Goal: Submit feedback/report problem: Submit feedback/report problem

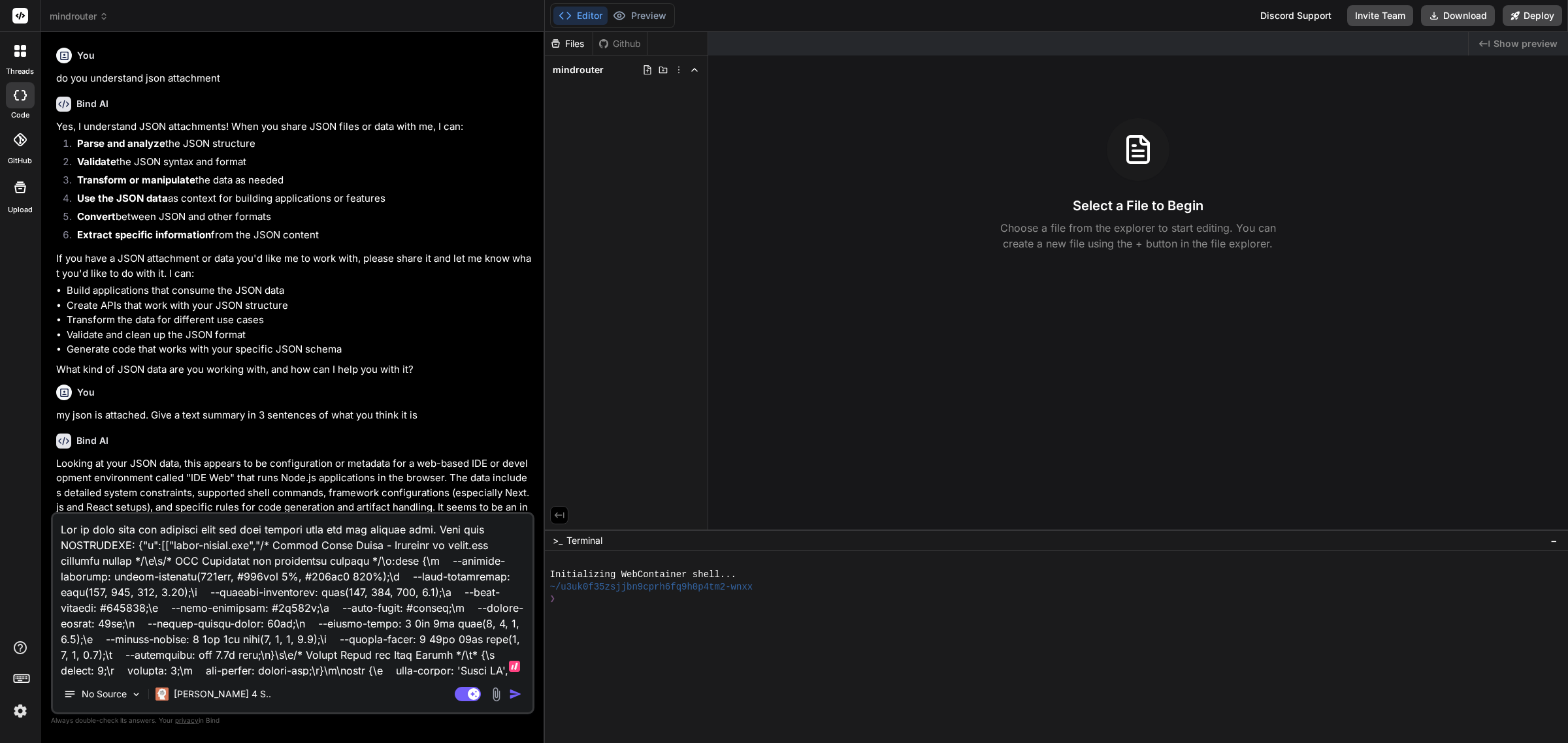
scroll to position [365, 0]
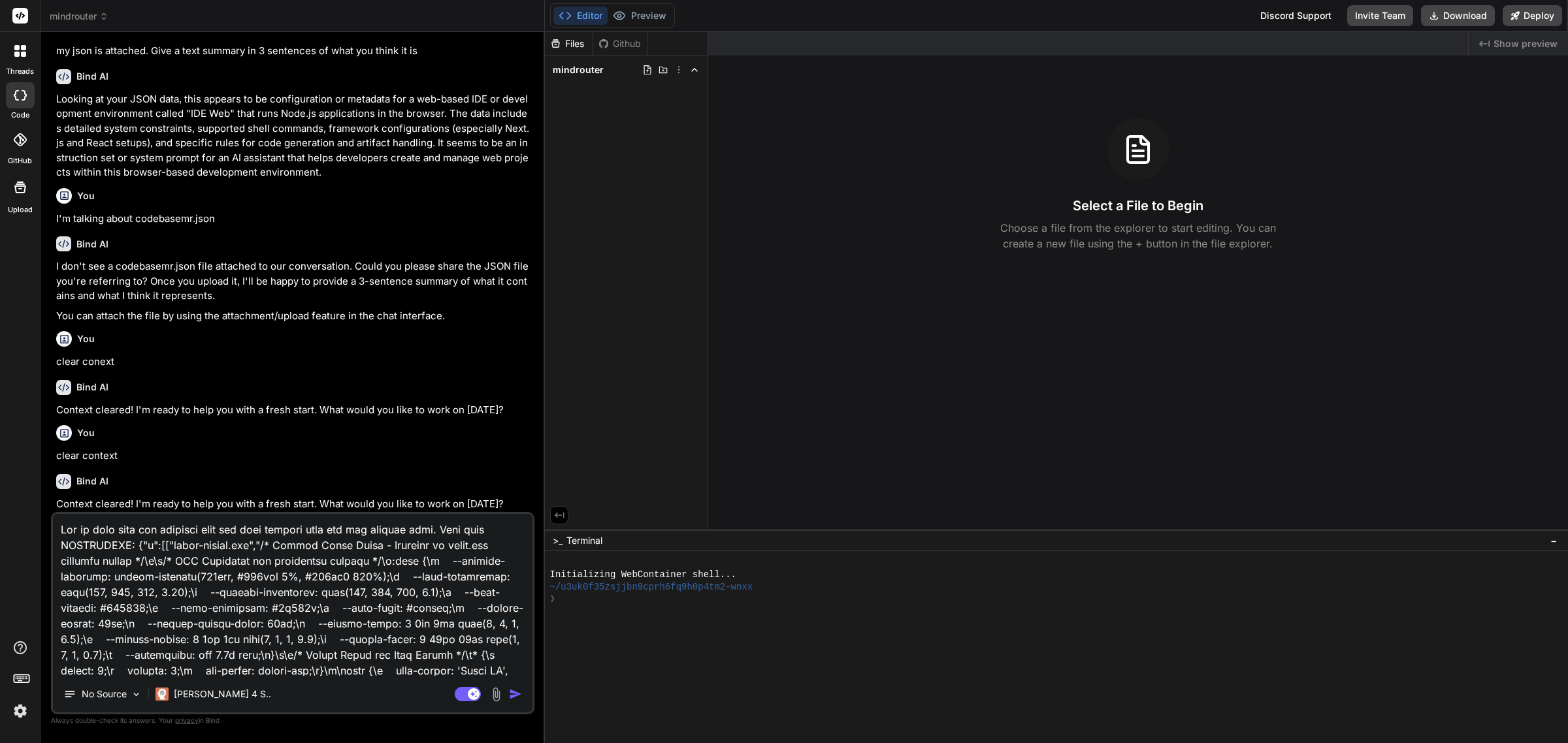
click at [88, 13] on span "mindrouter" at bounding box center [79, 16] width 59 height 13
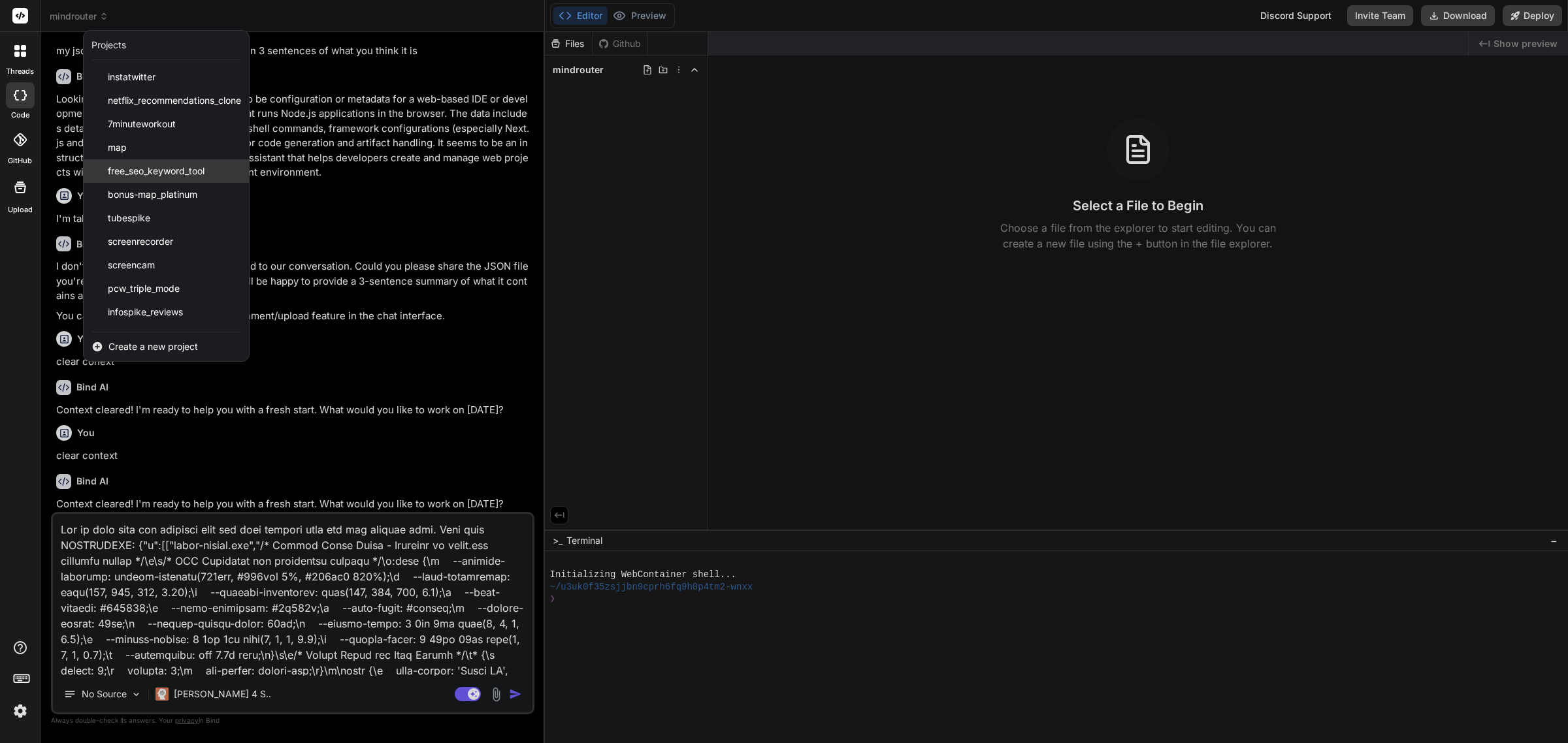
scroll to position [138, 0]
click at [137, 288] on div "vidlift" at bounding box center [166, 292] width 165 height 23
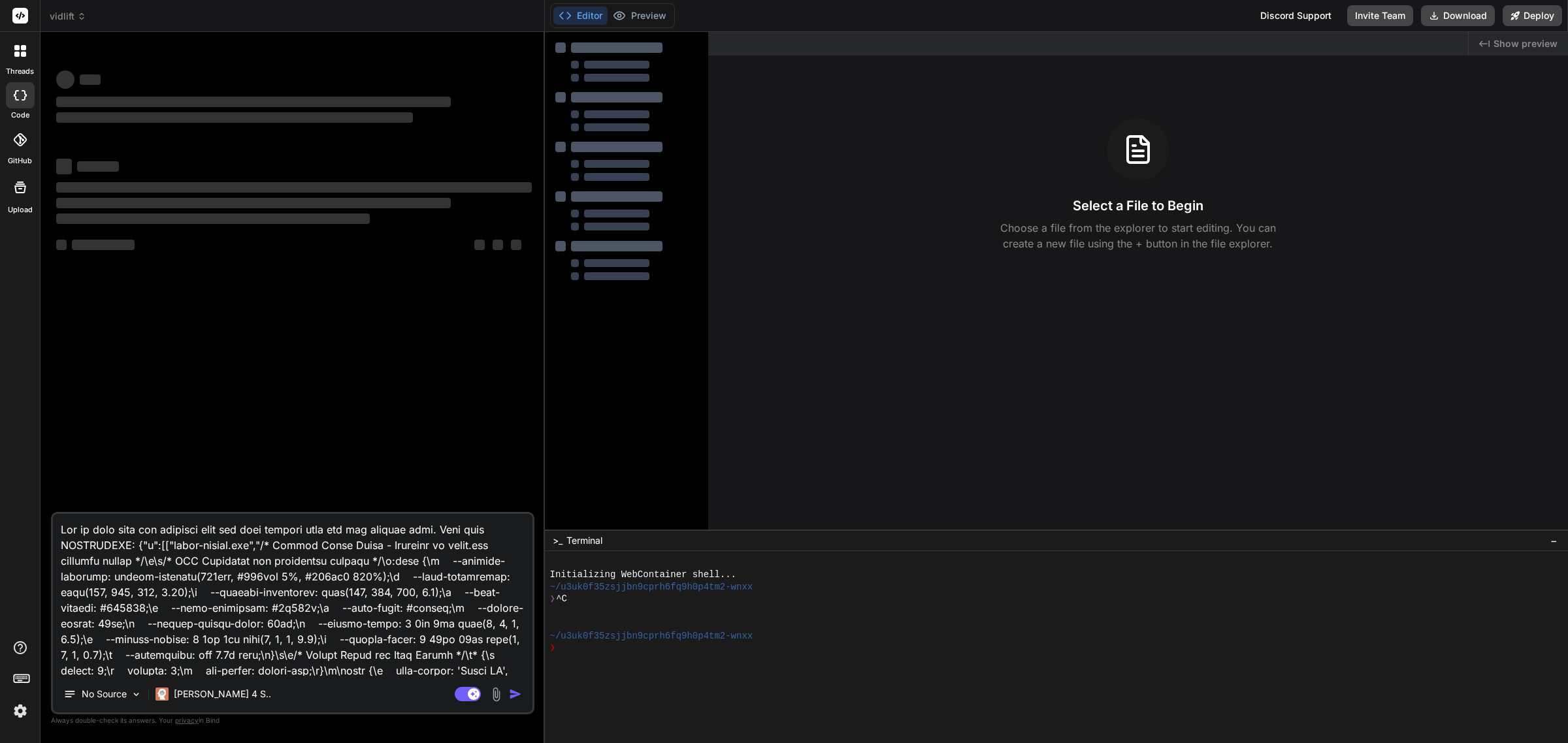
scroll to position [0, 0]
type textarea "x"
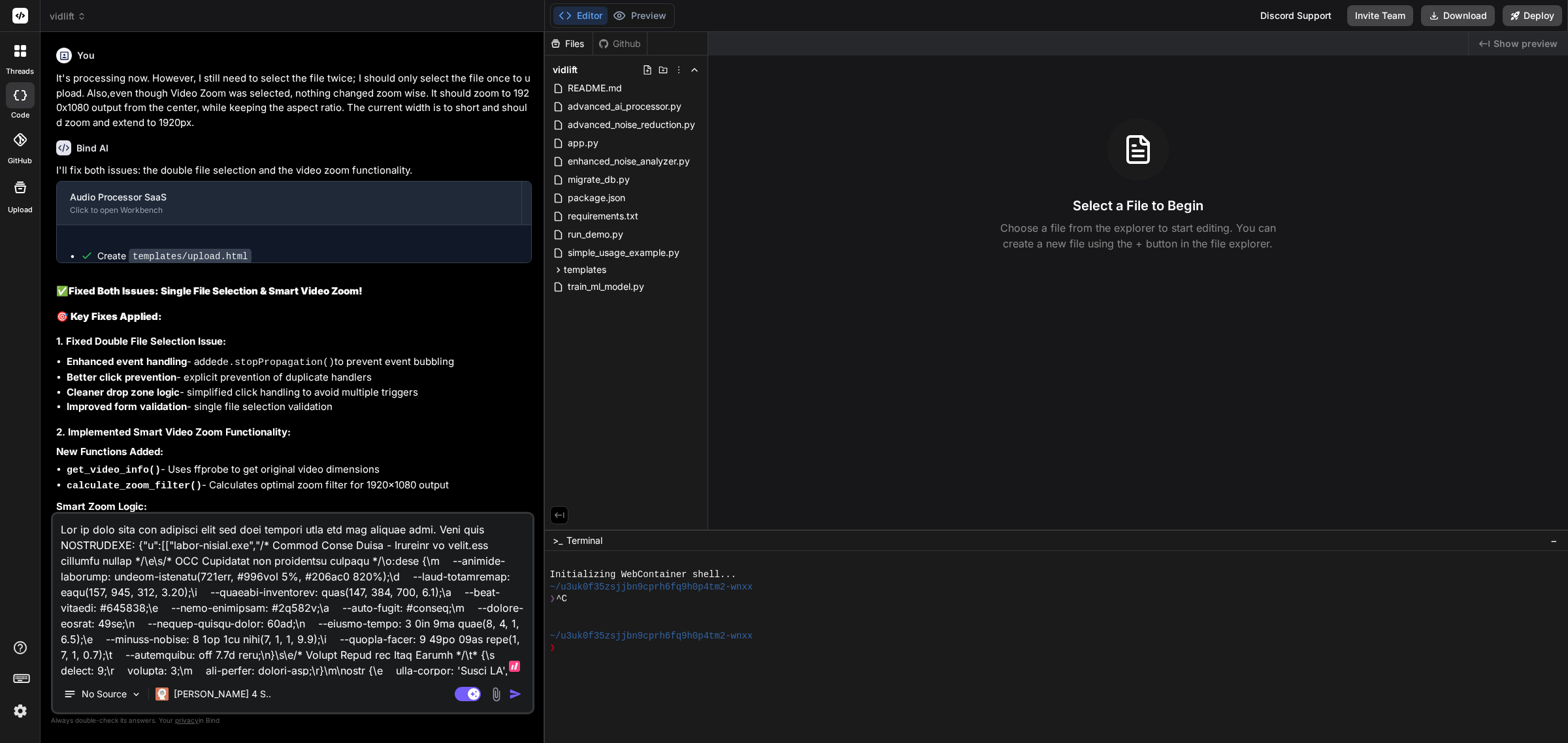
click at [259, 627] on textarea at bounding box center [293, 595] width 480 height 162
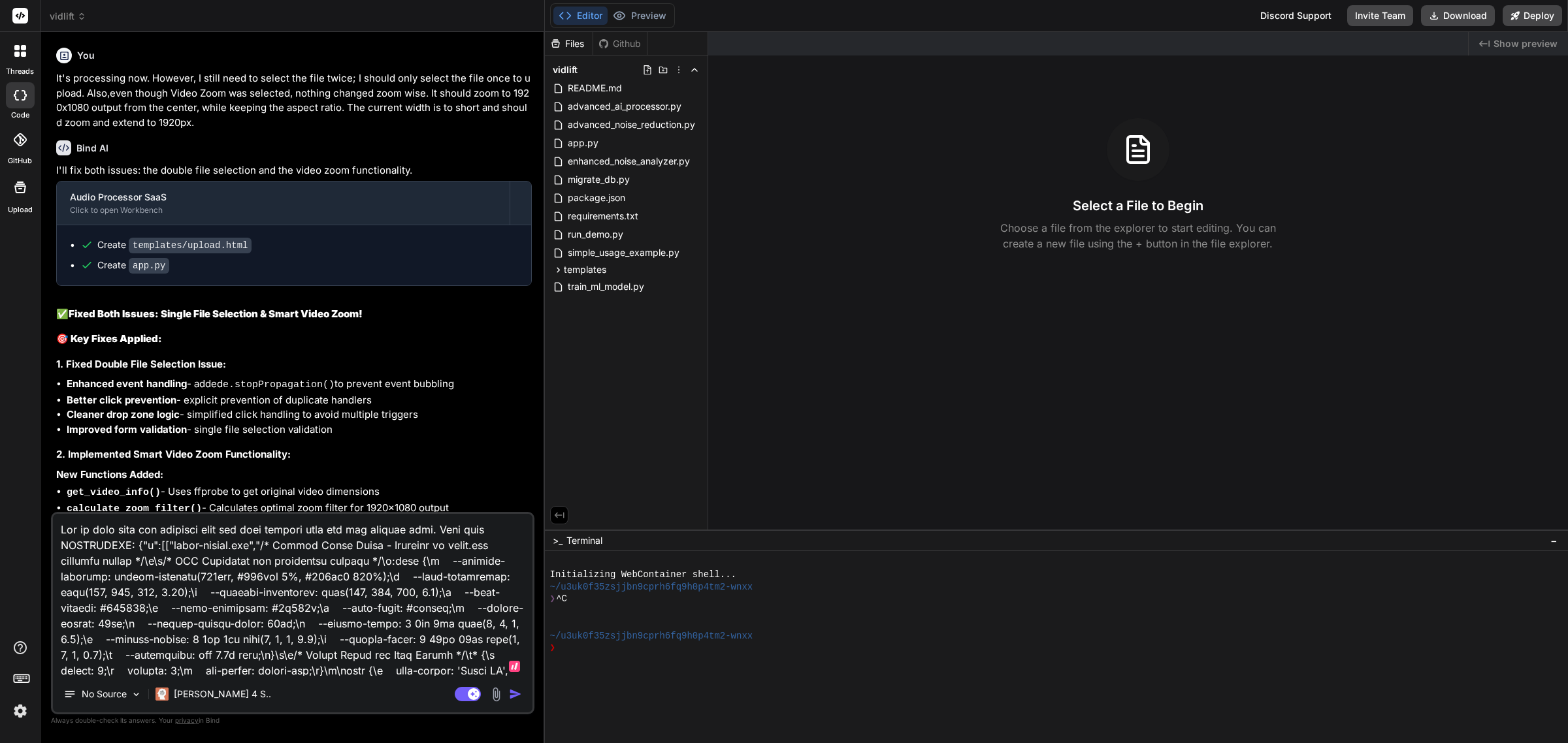
type textarea "I"
type textarea "x"
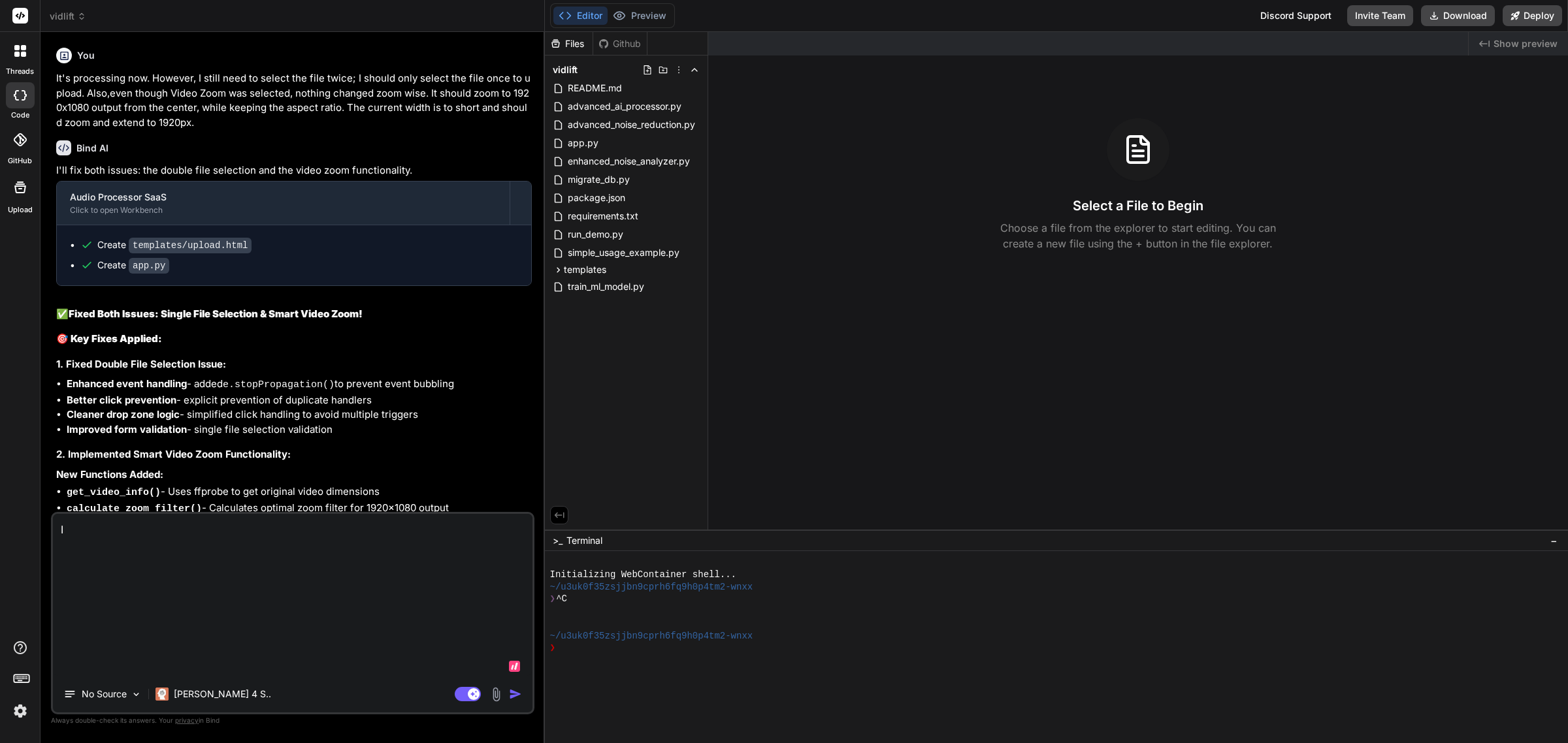
type textarea "I"
type textarea "x"
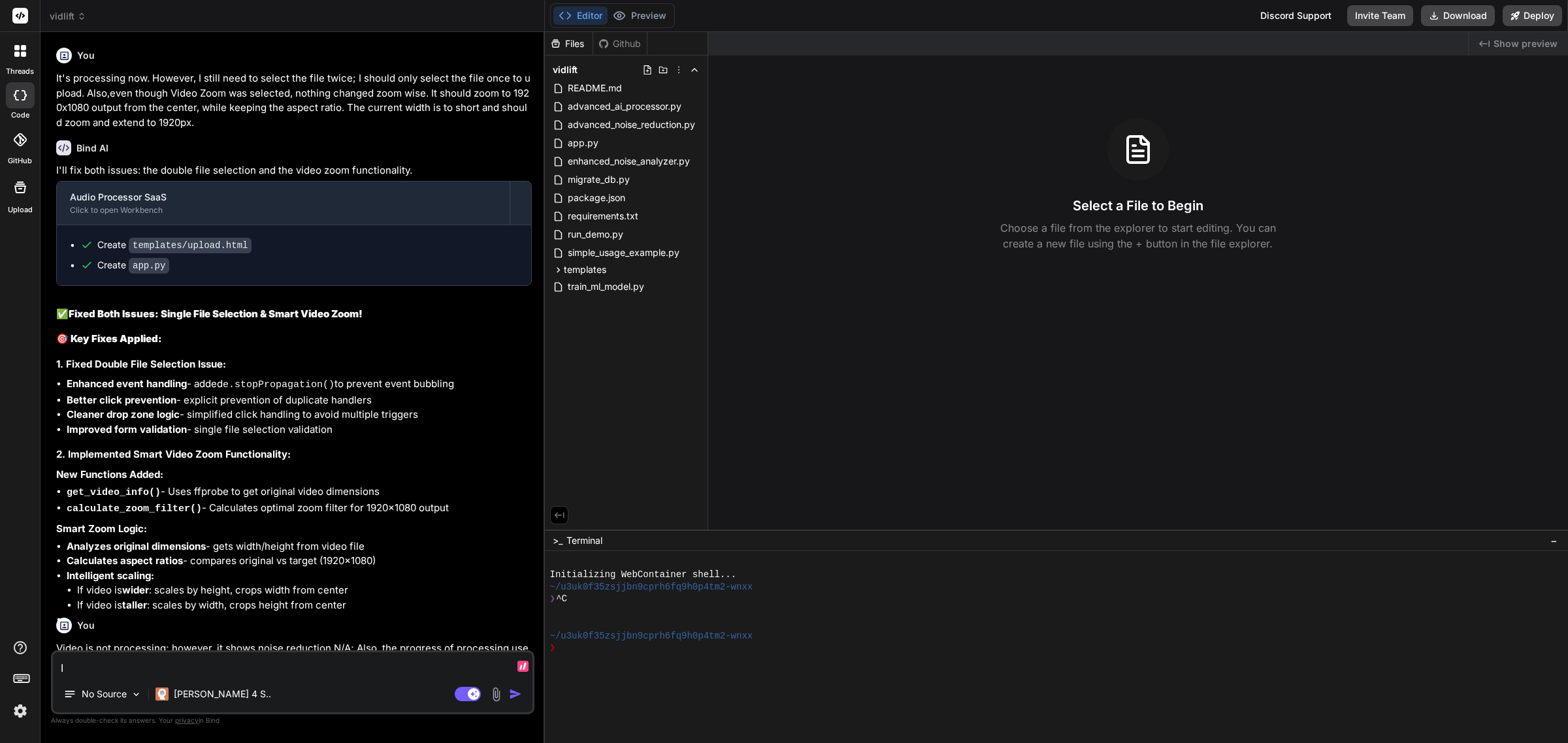
type textarea "I t"
type textarea "x"
type textarea "I th"
type textarea "x"
type textarea "I tho"
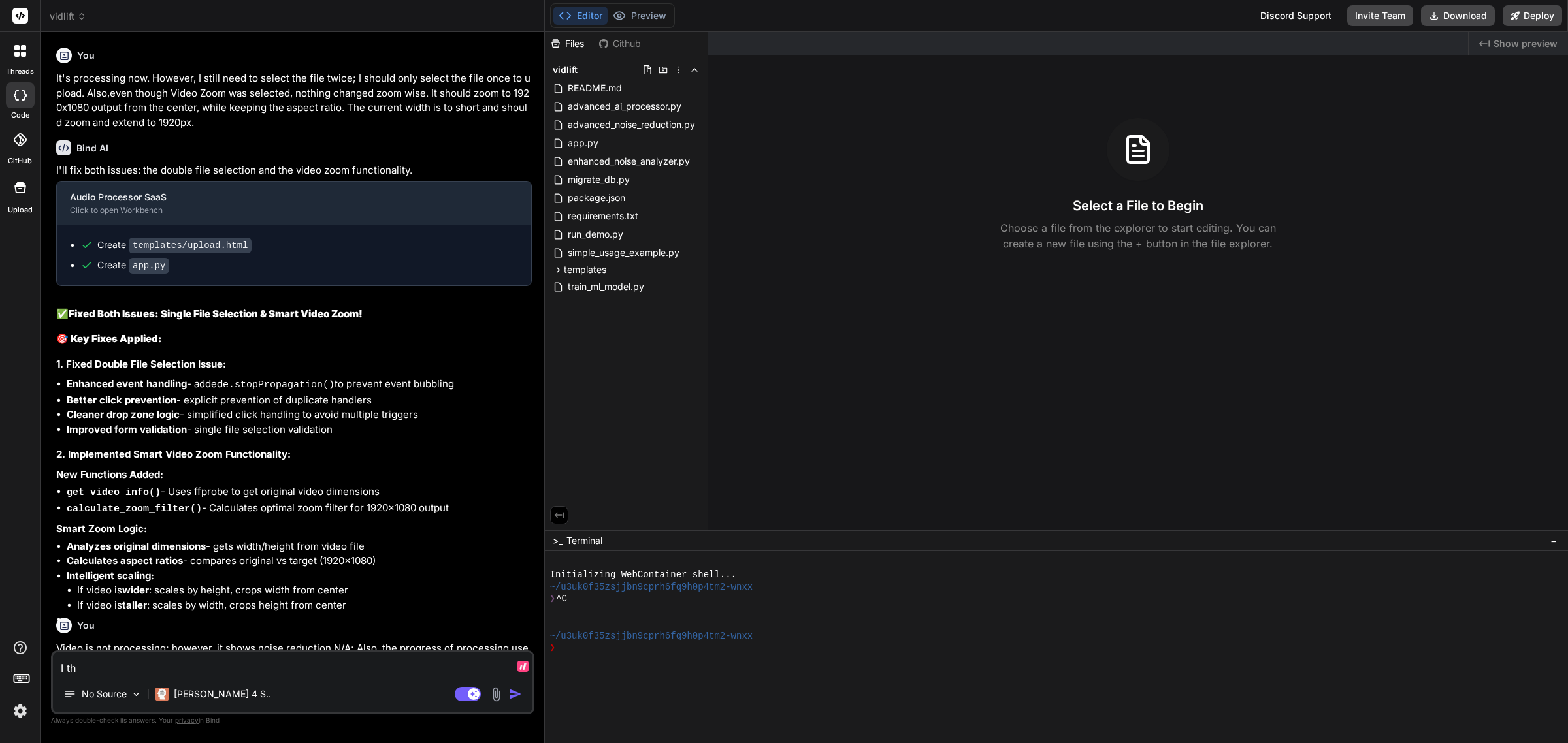
type textarea "x"
type textarea "I thou"
type textarea "x"
type textarea "I thoug"
type textarea "x"
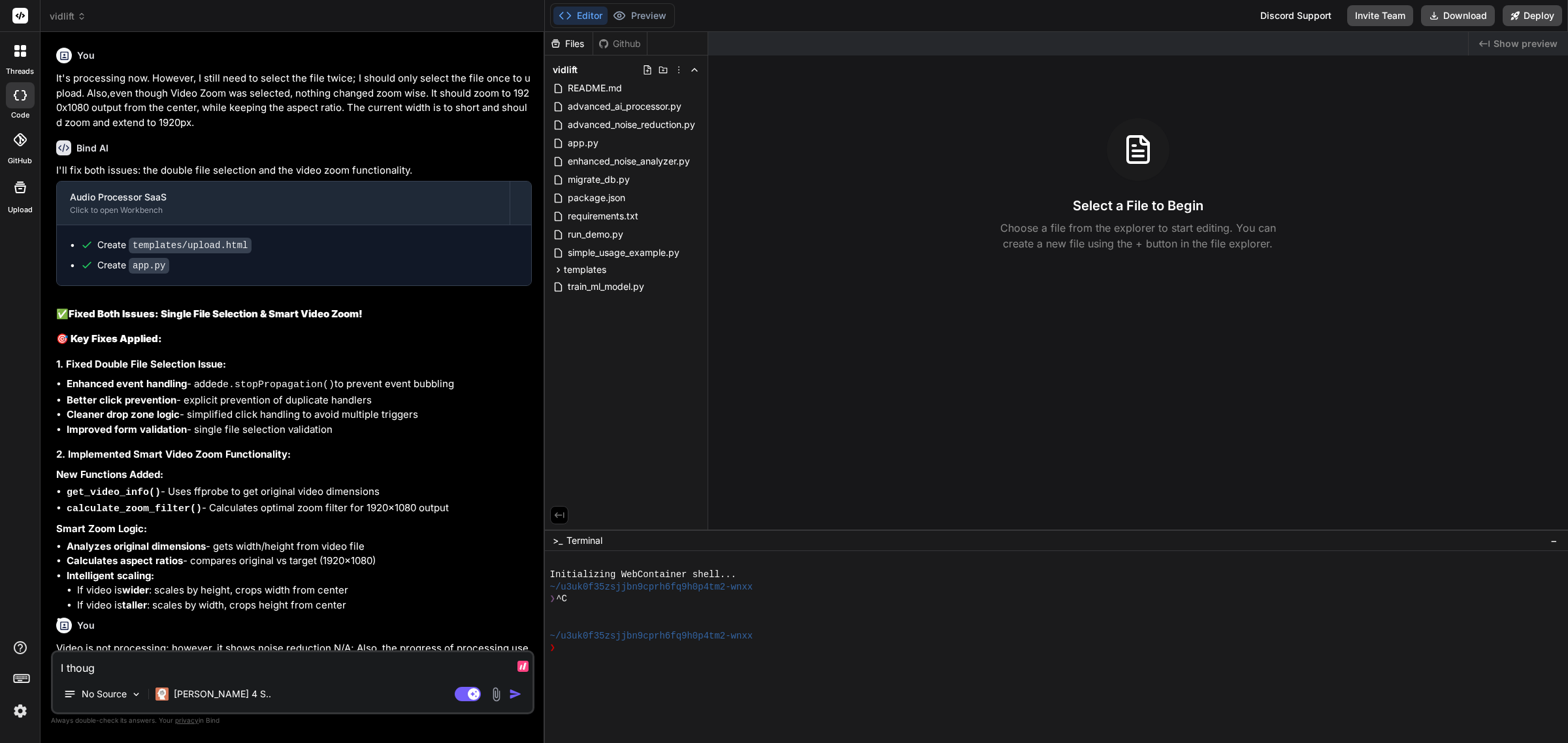
type textarea "I though"
type textarea "x"
type textarea "I thought"
type textarea "x"
type textarea "I thought"
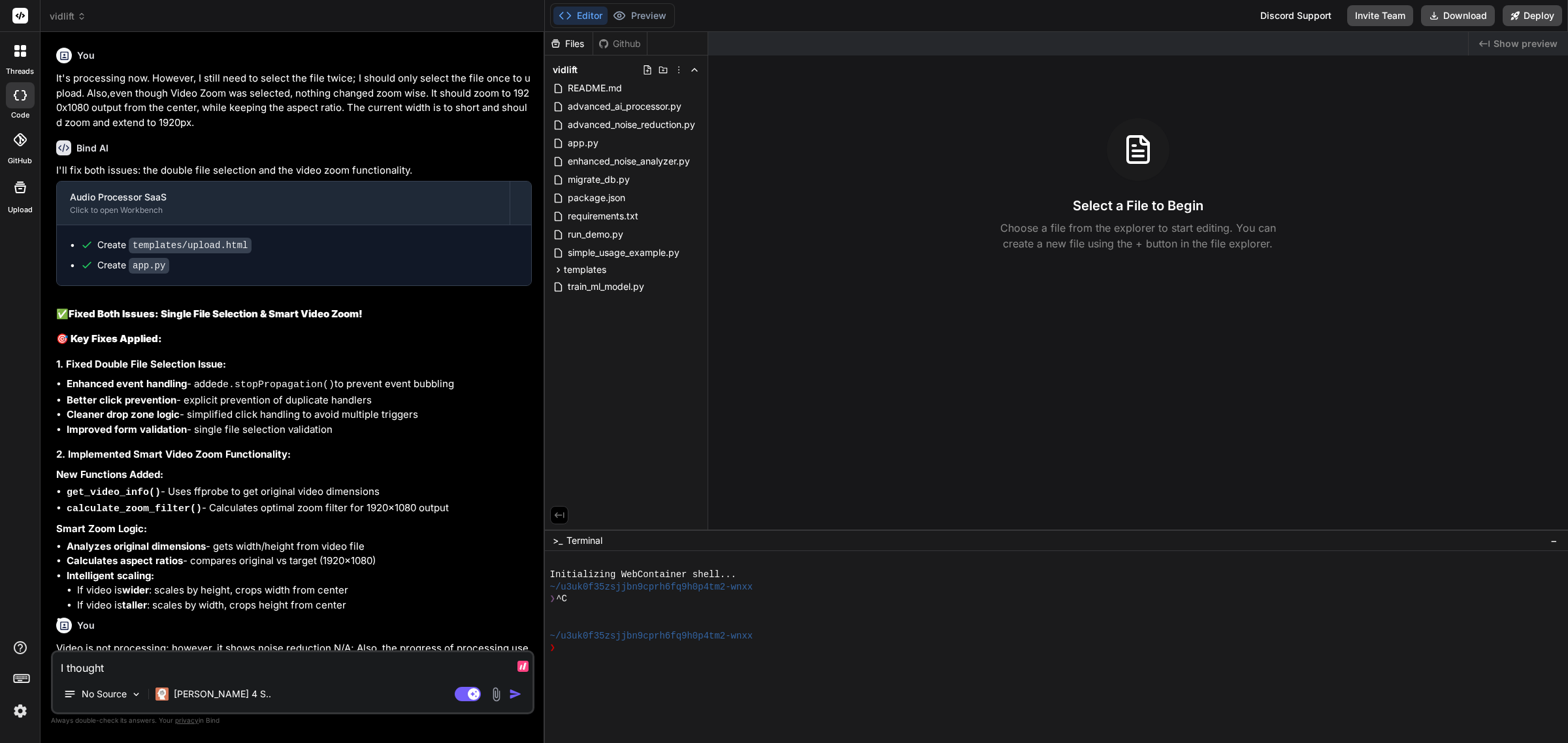
type textarea "x"
type textarea "I thought y"
type textarea "x"
type textarea "I thought yo"
type textarea "x"
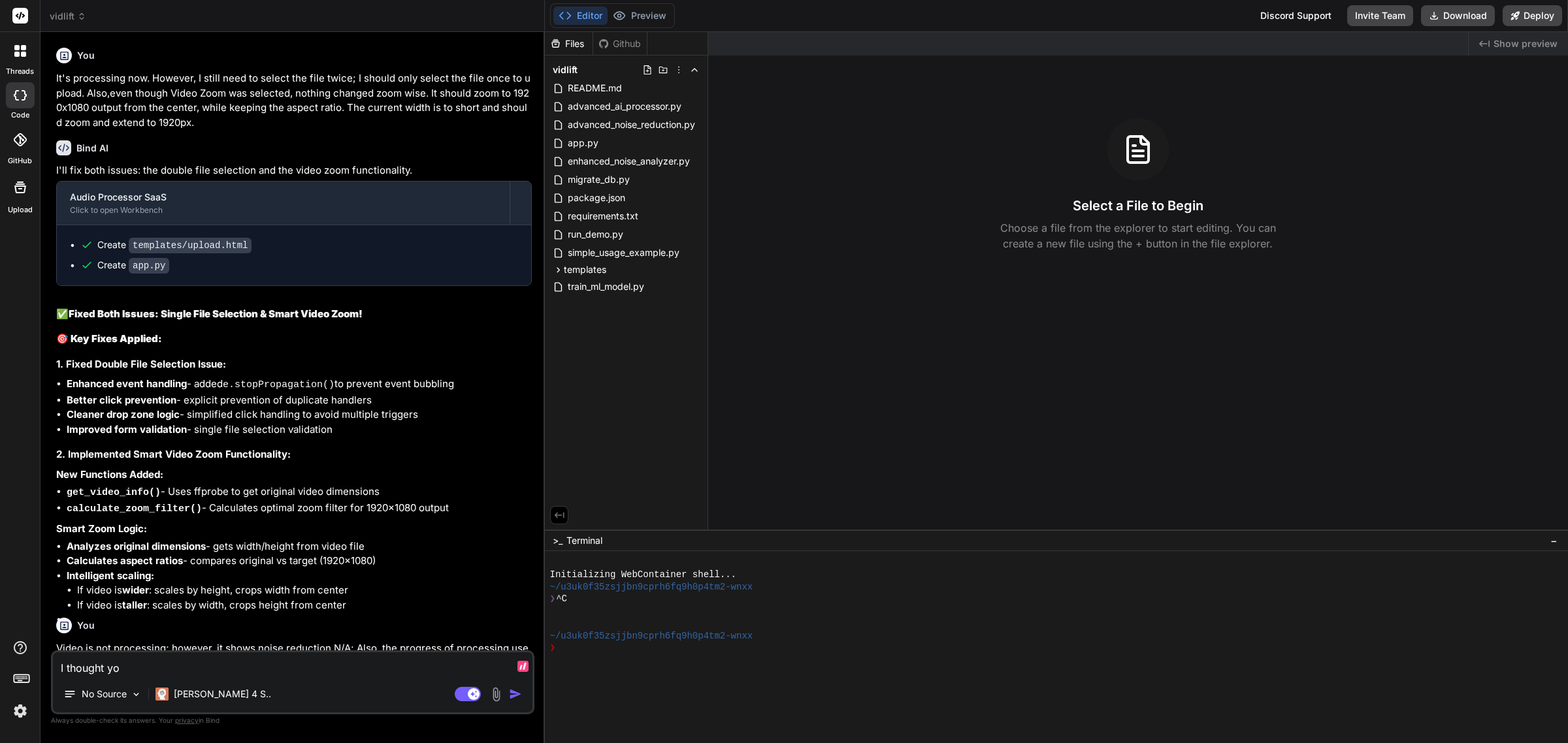
type textarea "I thought you"
type textarea "x"
type textarea "I thought you"
type textarea "x"
type textarea "I thought you f"
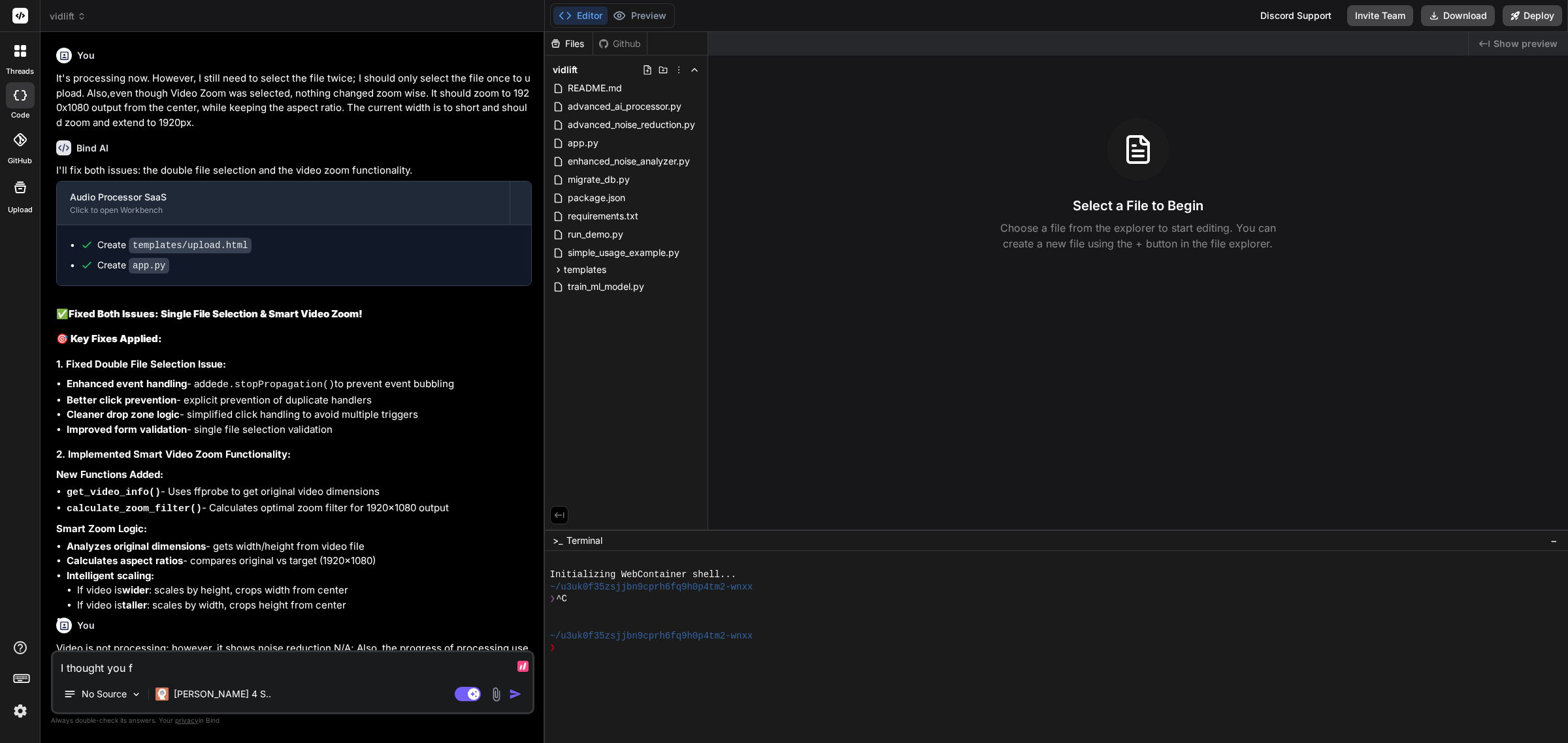
type textarea "x"
type textarea "I thought you fi"
type textarea "x"
type textarea "I thought you fix"
type textarea "x"
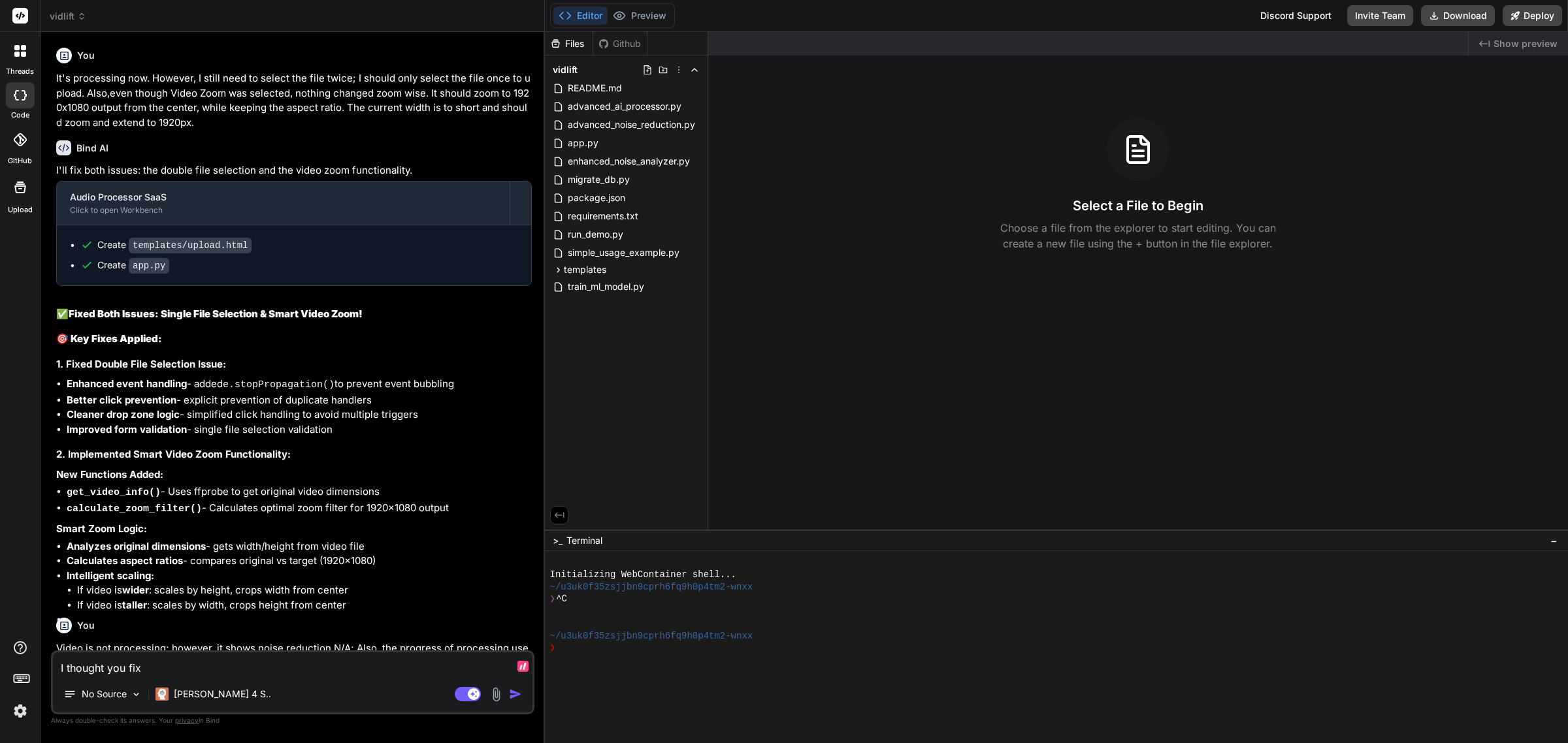
type textarea "I thought you fixe"
type textarea "x"
type textarea "I thought you fixed"
type textarea "x"
type textarea "I thought you fixed"
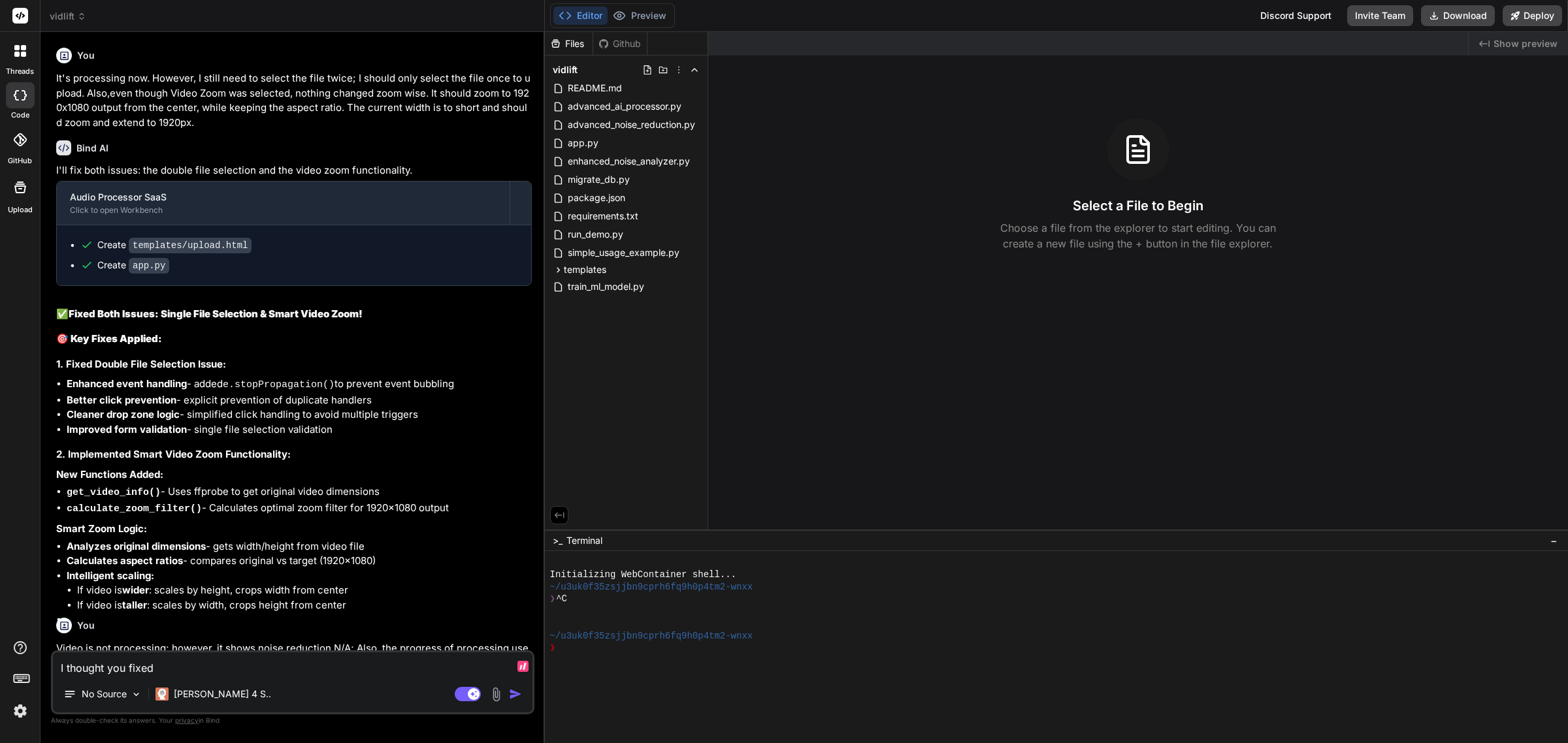
type textarea "x"
type textarea "I thought you fixed t"
type textarea "x"
type textarea "I thought you fixed th"
type textarea "x"
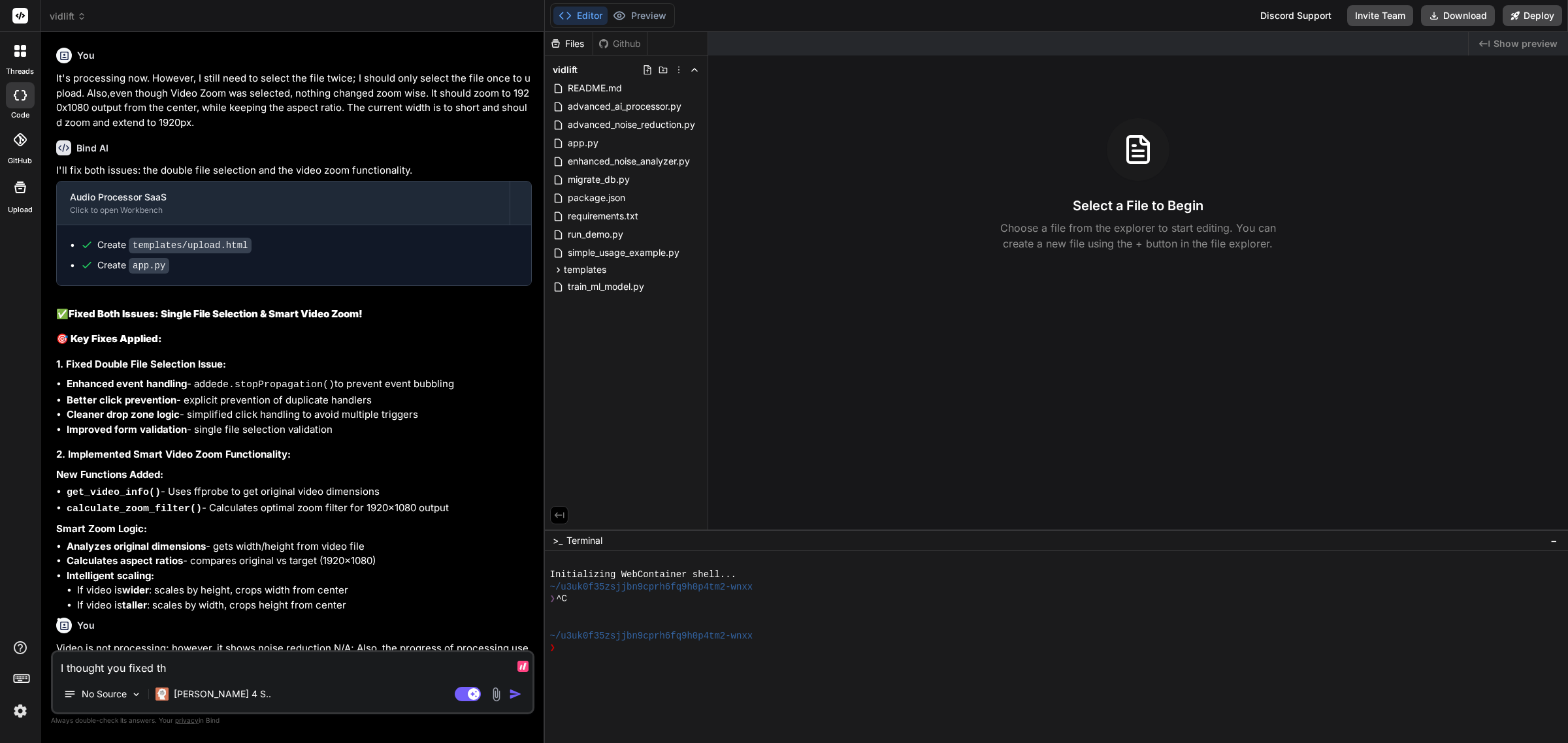
type textarea "I thought you fixed the"
type textarea "x"
type textarea "I thought you fixed the"
type textarea "x"
type textarea "I thought you fixed the i"
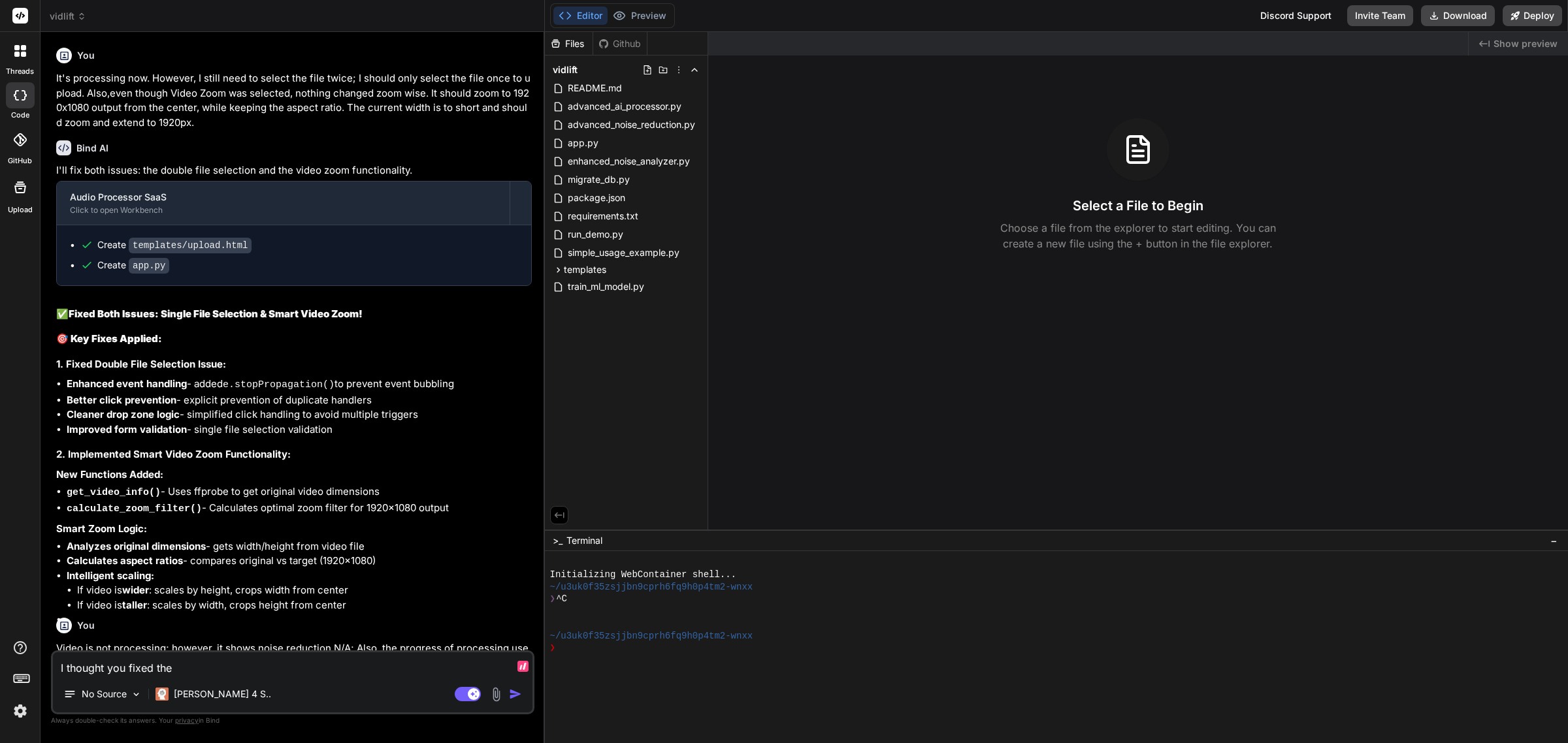
type textarea "x"
type textarea "I thought you fixed the is"
type textarea "x"
type textarea "I thought you fixed the iss"
type textarea "x"
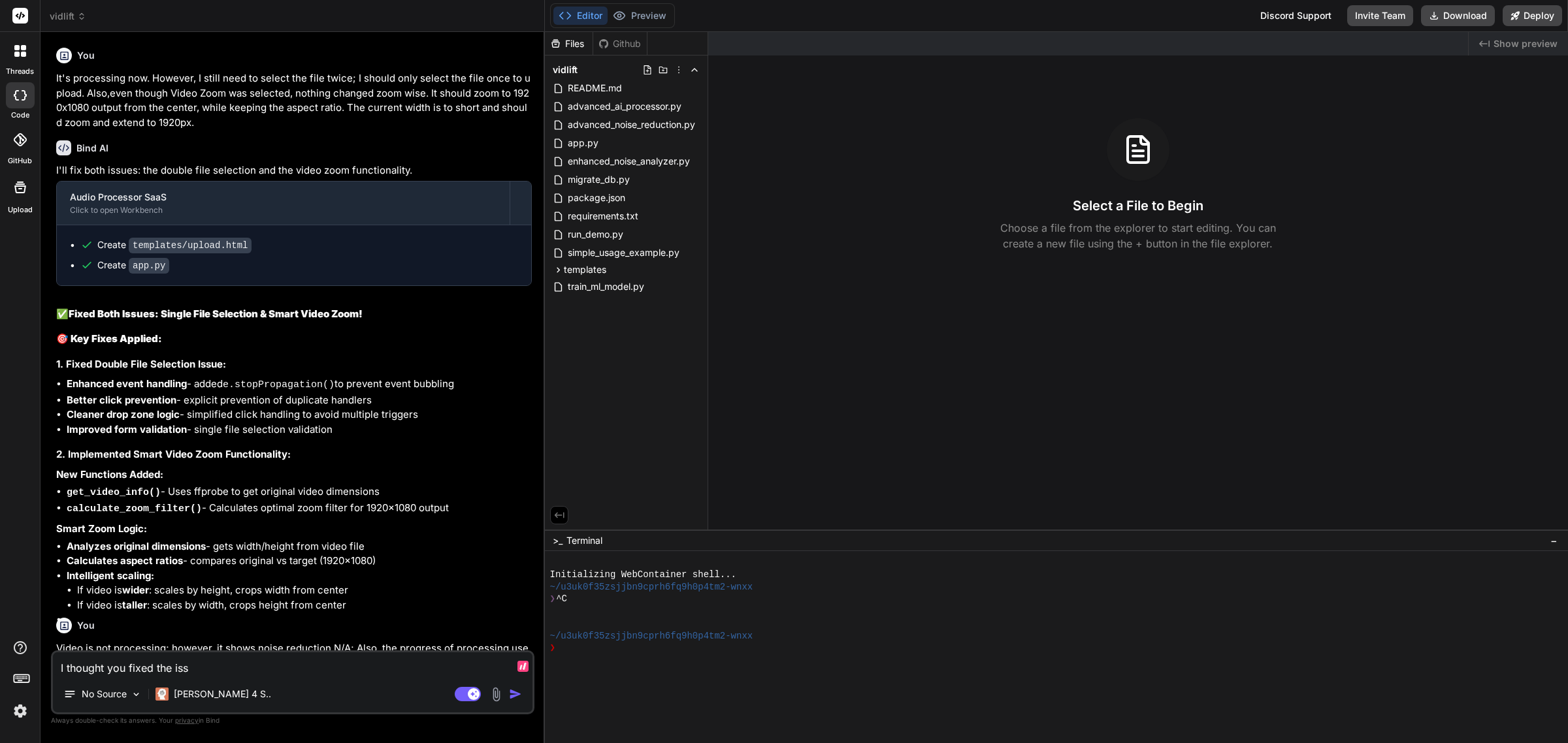
type textarea "I thought you fixed the issu"
type textarea "x"
type textarea "I thought you fixed the issue"
type textarea "x"
type textarea "I thought you fixed the issue"
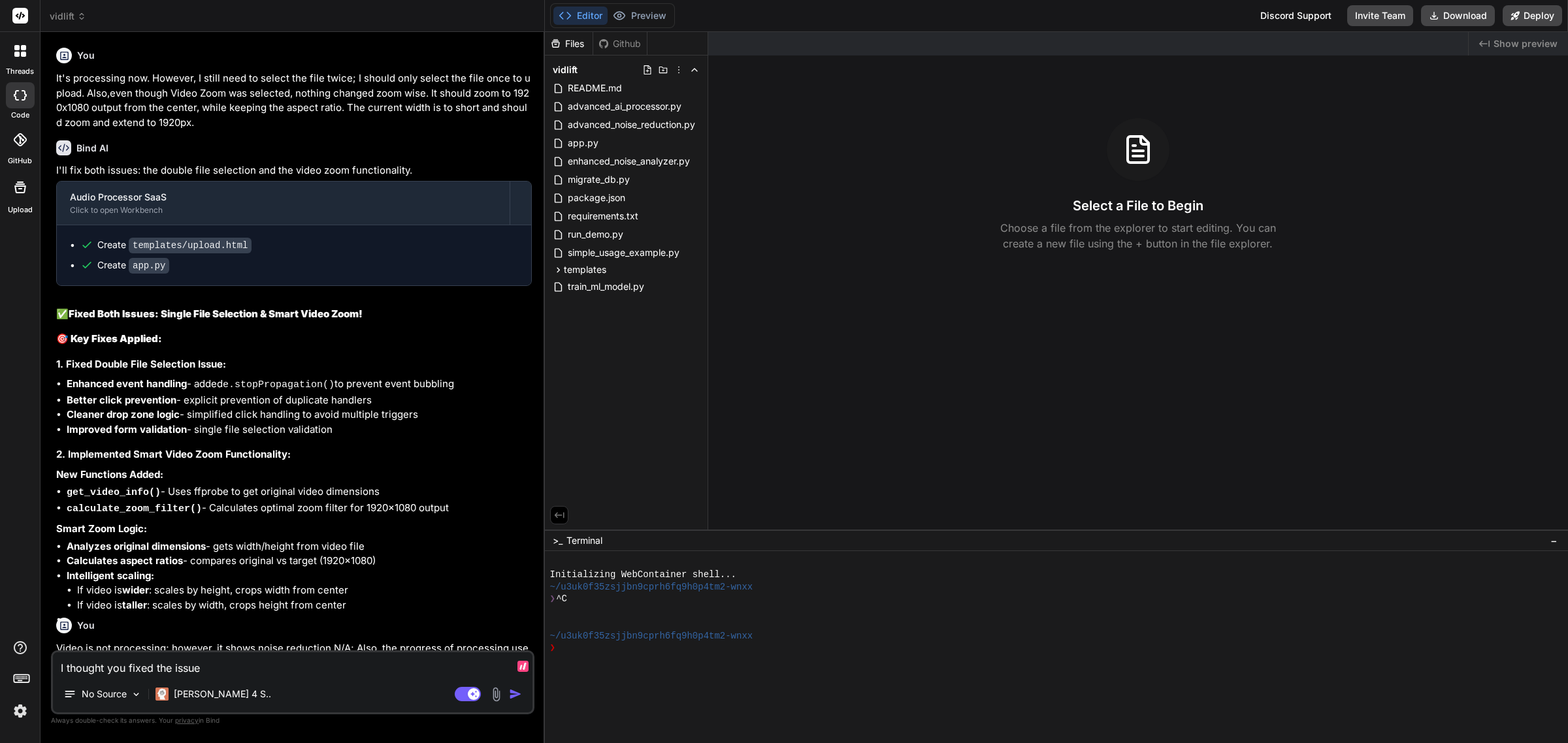
type textarea "x"
type textarea "I thought you fixed the issue w"
type textarea "x"
type textarea "I thought you fixed the issue wi"
type textarea "x"
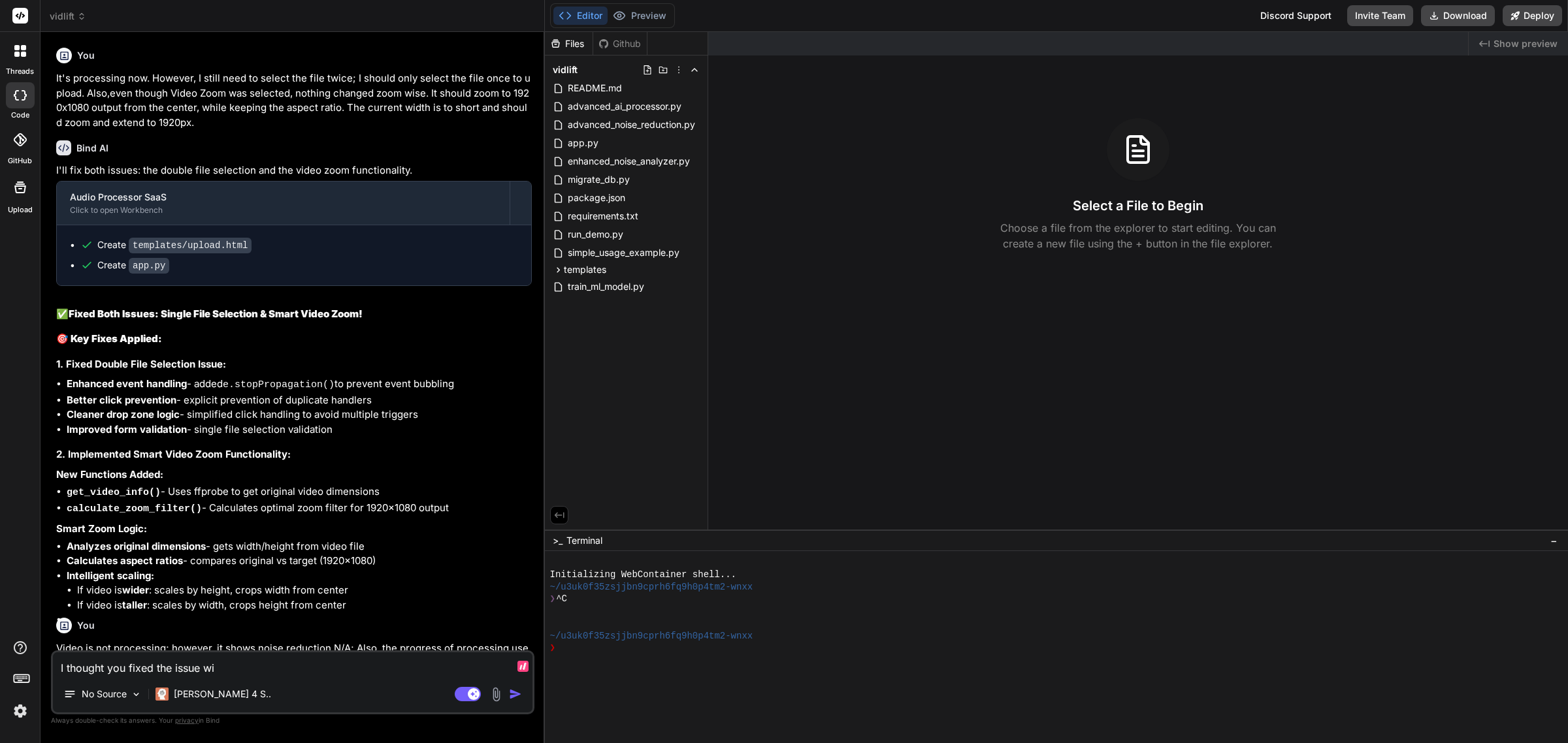
type textarea "I thought you fixed the issue wit"
type textarea "x"
type textarea "I thought you fixed the issue with"
type textarea "x"
type textarea "I thought you fixed the issue with"
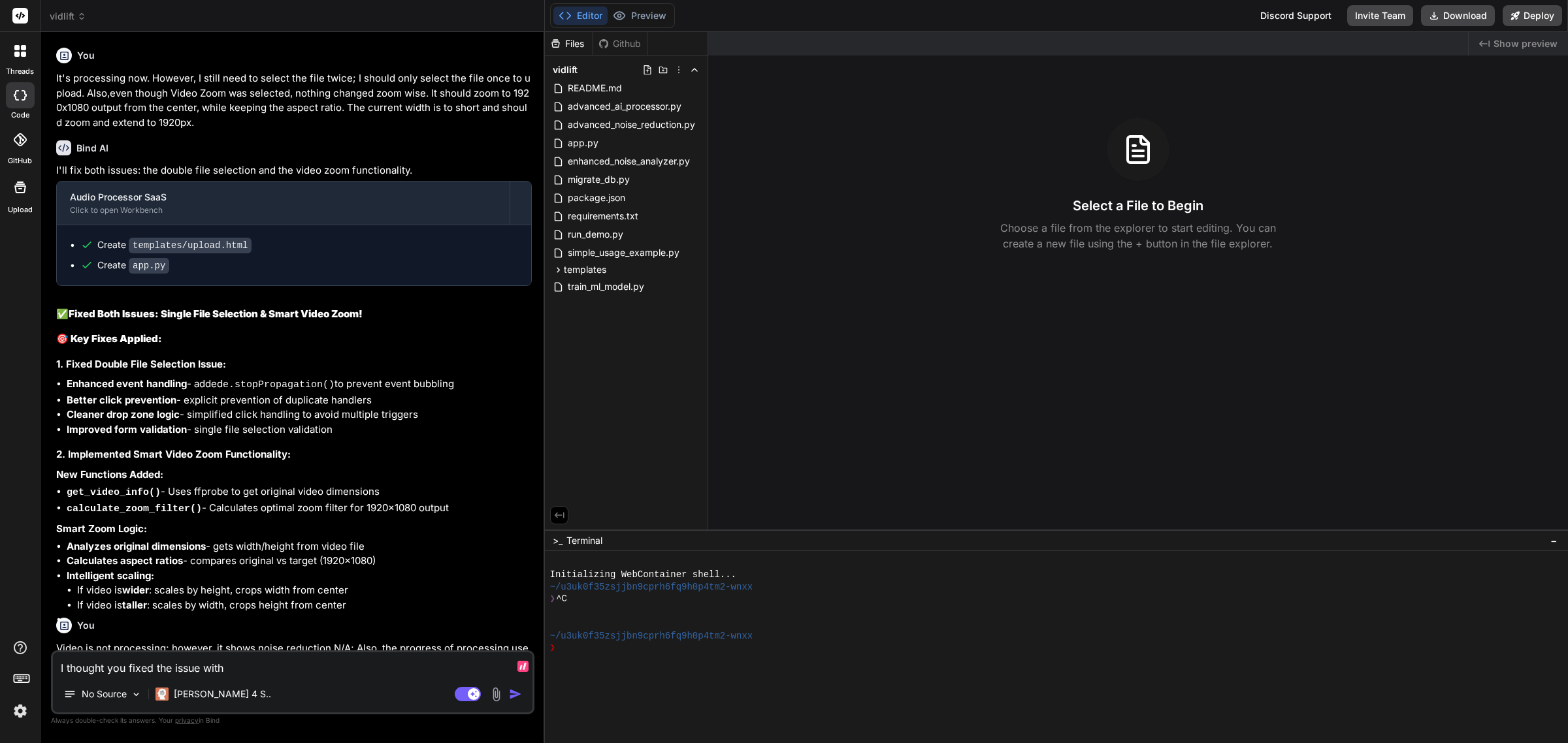
type textarea "x"
type textarea "I thought you fixed the issue with t"
type textarea "x"
type textarea "I thought you fixed the issue with th"
type textarea "x"
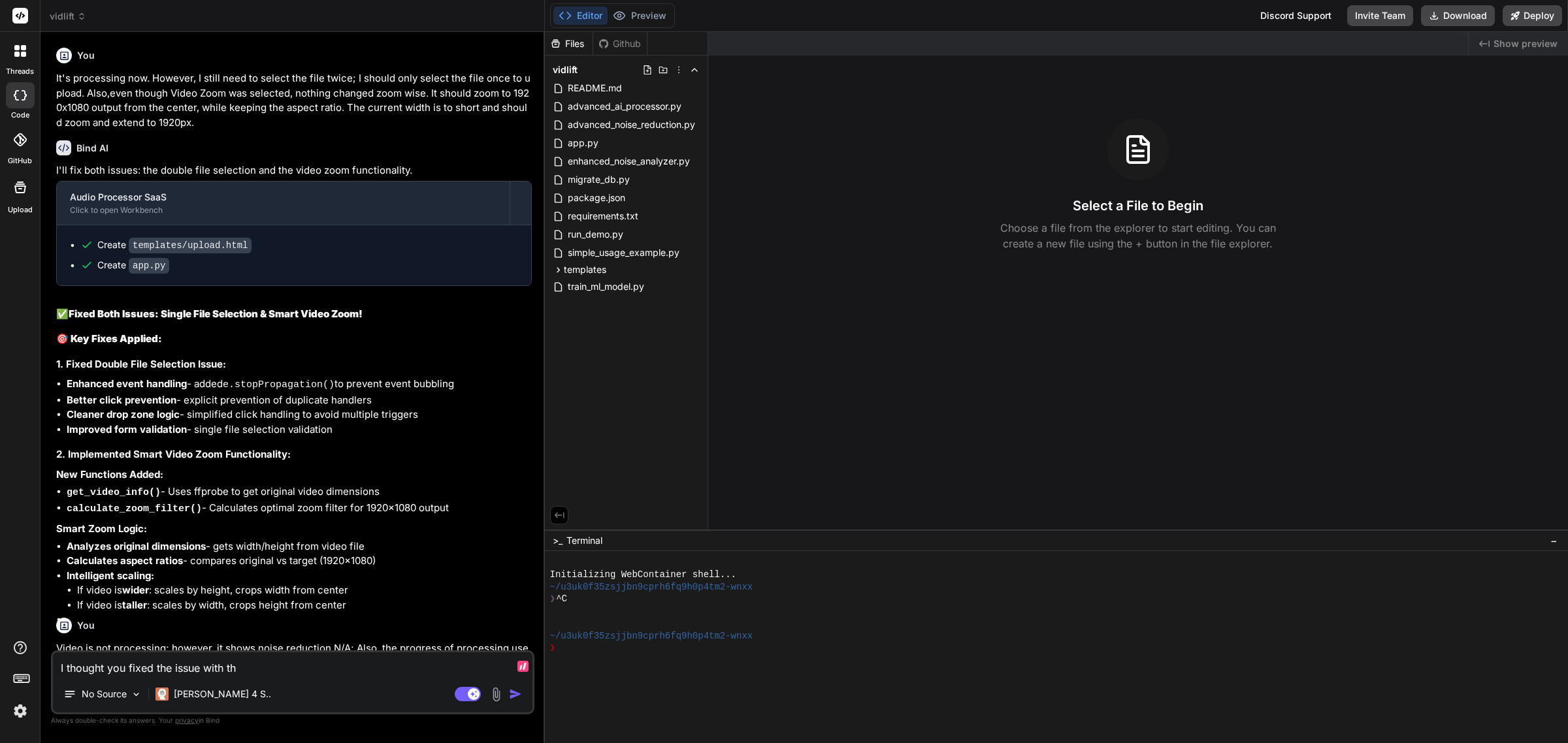
type textarea "I thought you fixed the issue with the"
type textarea "x"
type textarea "I thought you fixed the issue with the"
type textarea "x"
type textarea "I thought you fixed the issue with the a"
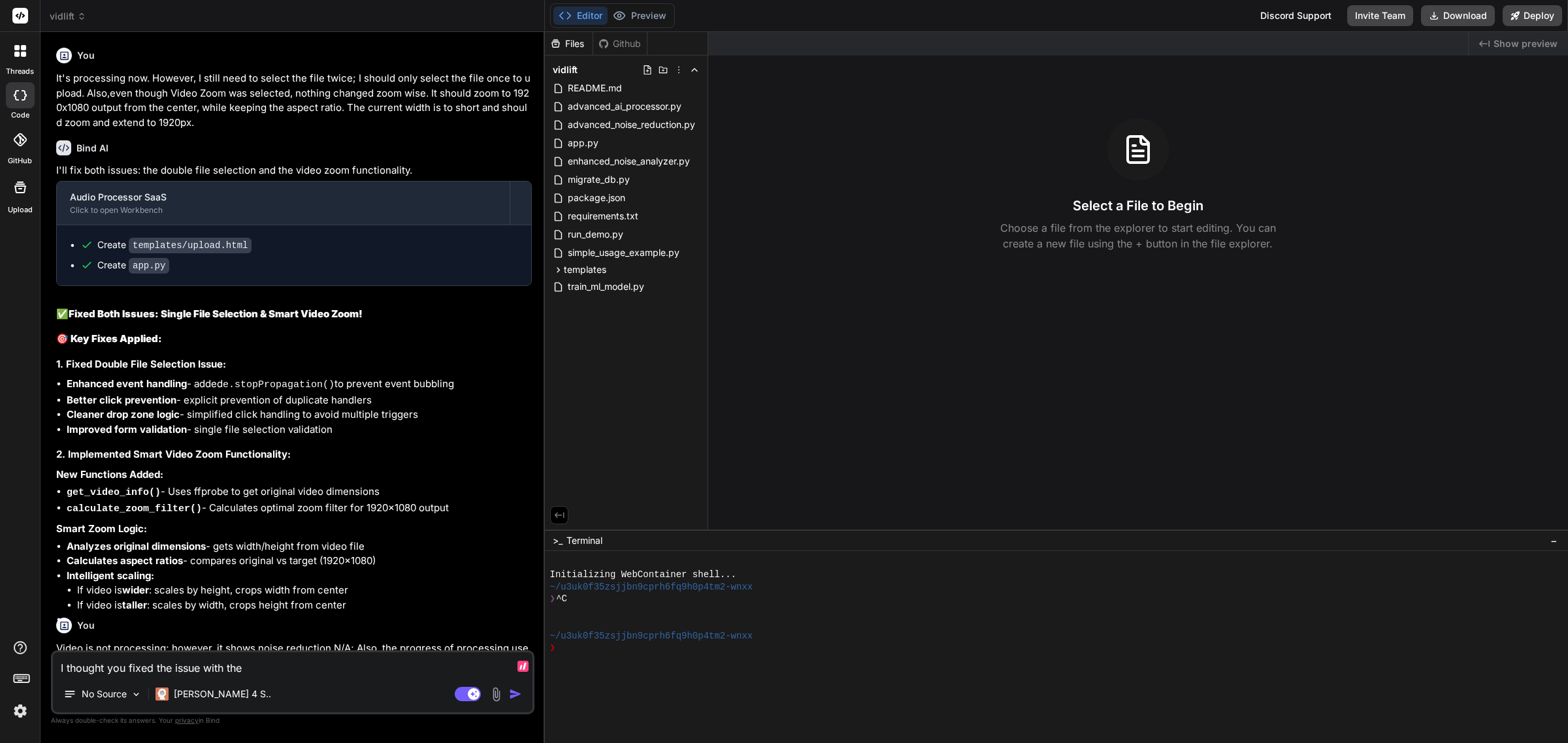
type textarea "x"
type textarea "I thought you fixed the issue with the au"
type textarea "x"
type textarea "I thought you fixed the issue with the aud"
type textarea "x"
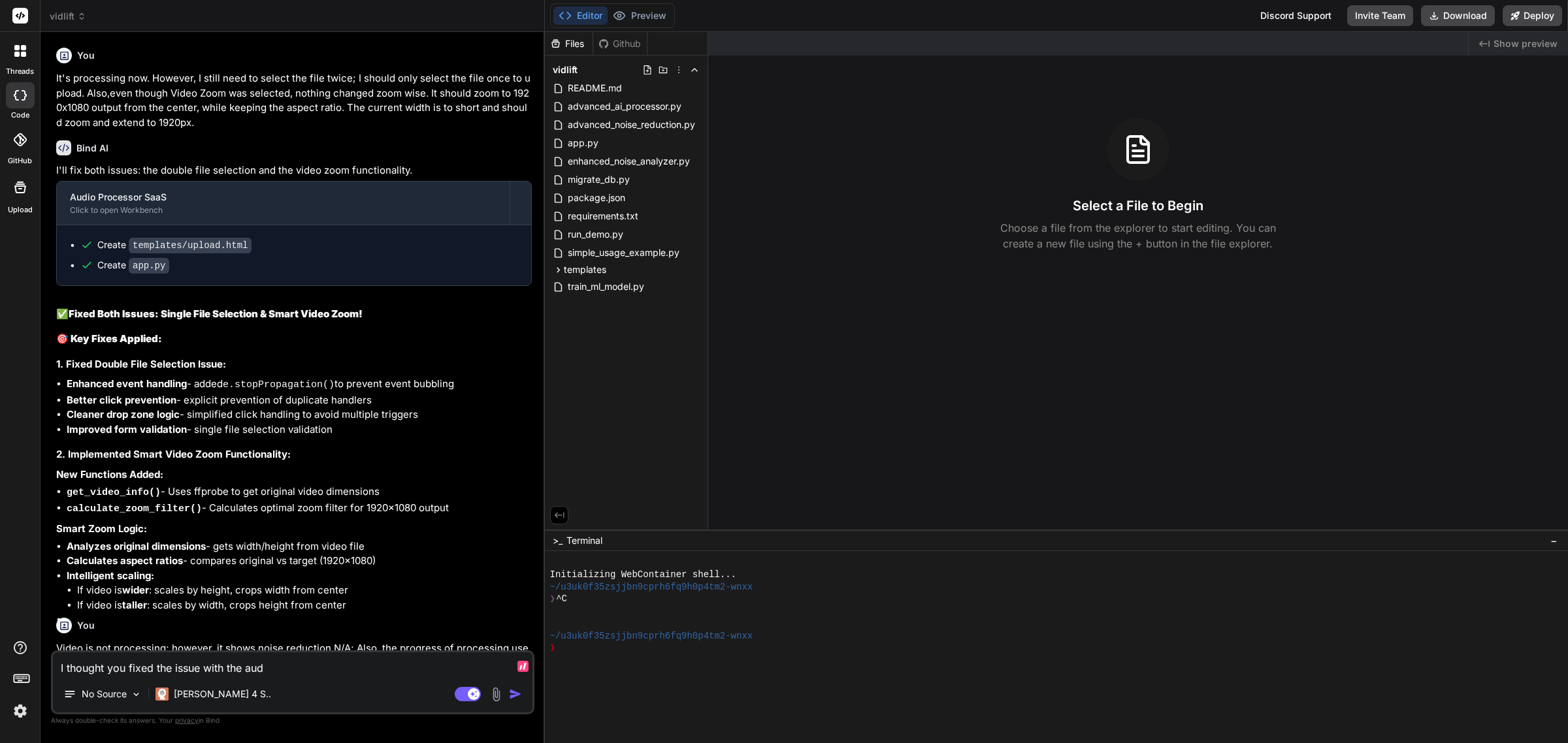
type textarea "I thought you fixed the issue with the audi"
type textarea "x"
type textarea "I thought you fixed the issue with the audio"
type textarea "x"
type textarea "I thought you fixed the issue with the audio"
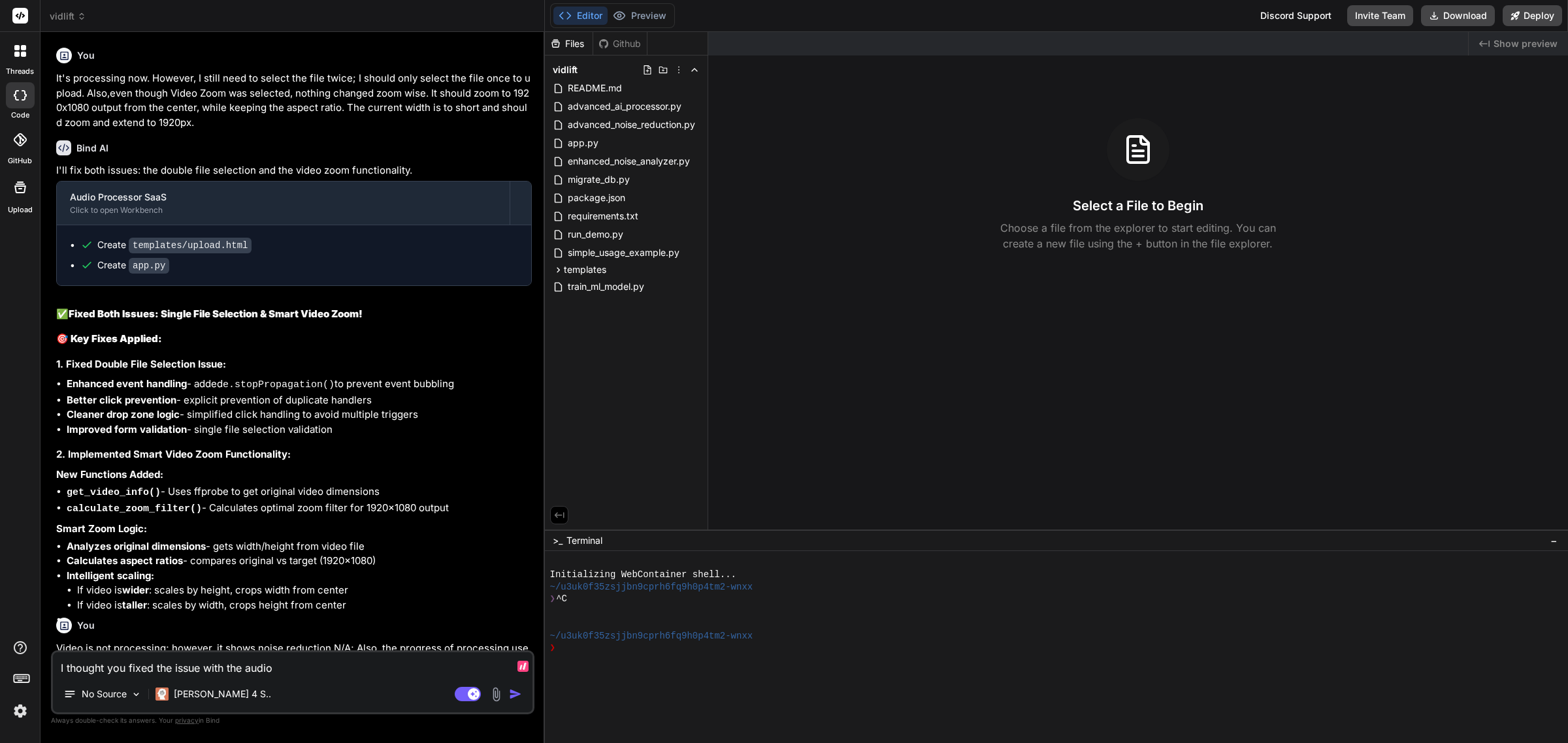
type textarea "x"
type textarea "I thought you fixed the issue with the audio n"
type textarea "x"
type textarea "I thought you fixed the issue with the audio no"
type textarea "x"
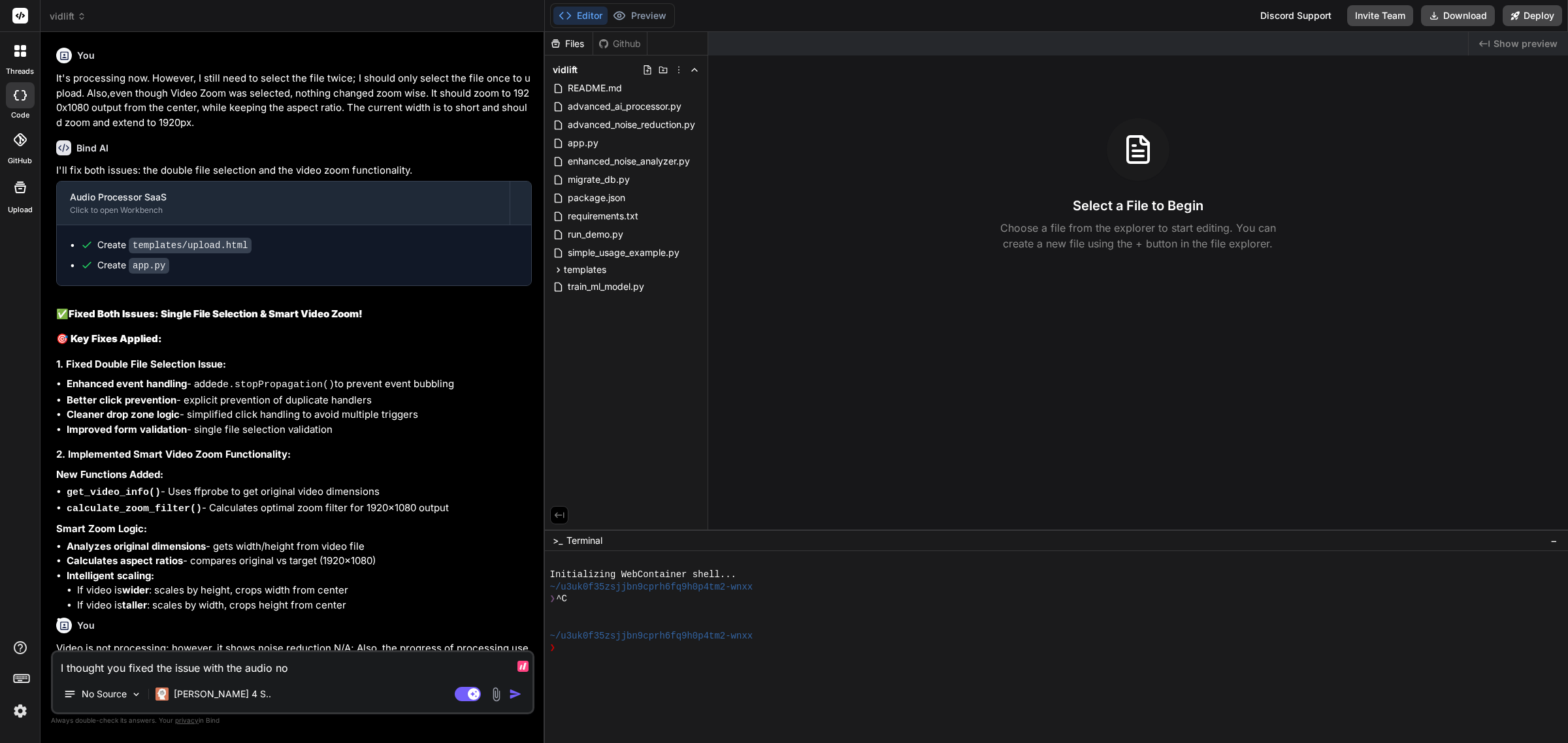
type textarea "I thought you fixed the issue with the audio not"
type textarea "x"
type textarea "I thought you fixed the issue with the audio not"
type textarea "x"
type textarea "I thought you fixed the issue with the audio not b"
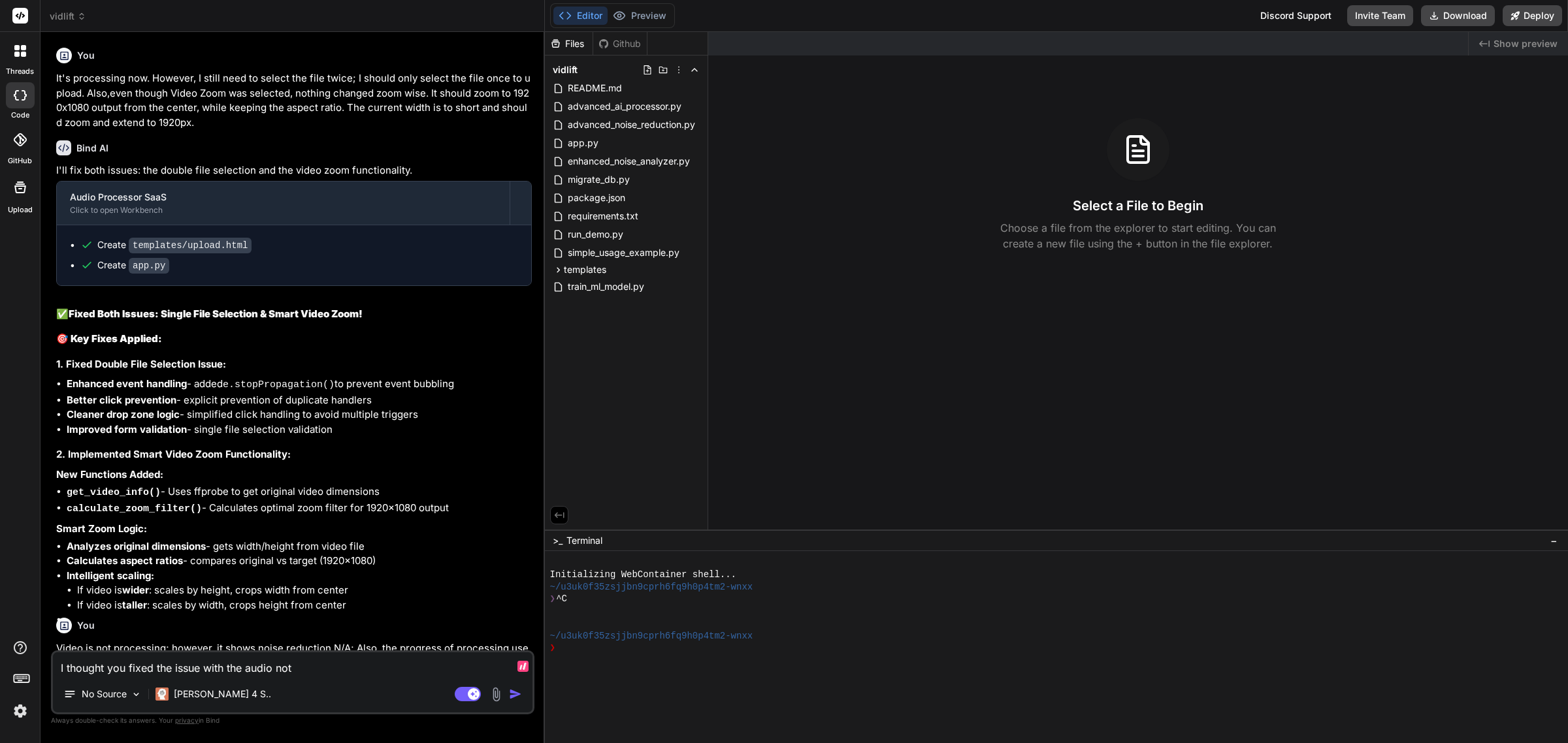
type textarea "x"
type textarea "I thought you fixed the issue with the audio not be"
type textarea "x"
type textarea "I thought you fixed the issue with the audio not bei"
type textarea "x"
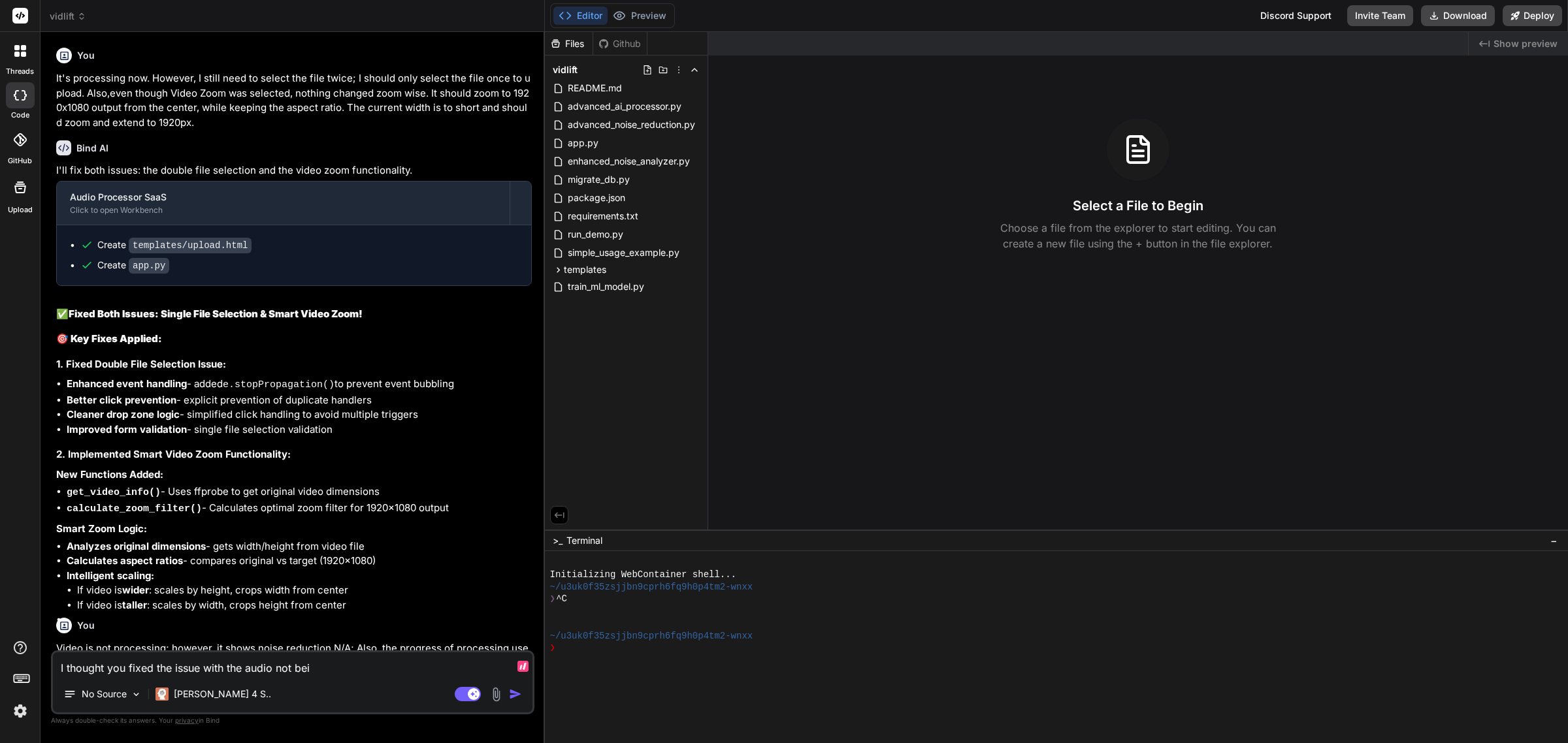
type textarea "I thought you fixed the issue with the audio not bein"
type textarea "x"
type textarea "I thought you fixed the issue with the audio not being"
type textarea "x"
type textarea "I thought you fixed the issue with the audio not being"
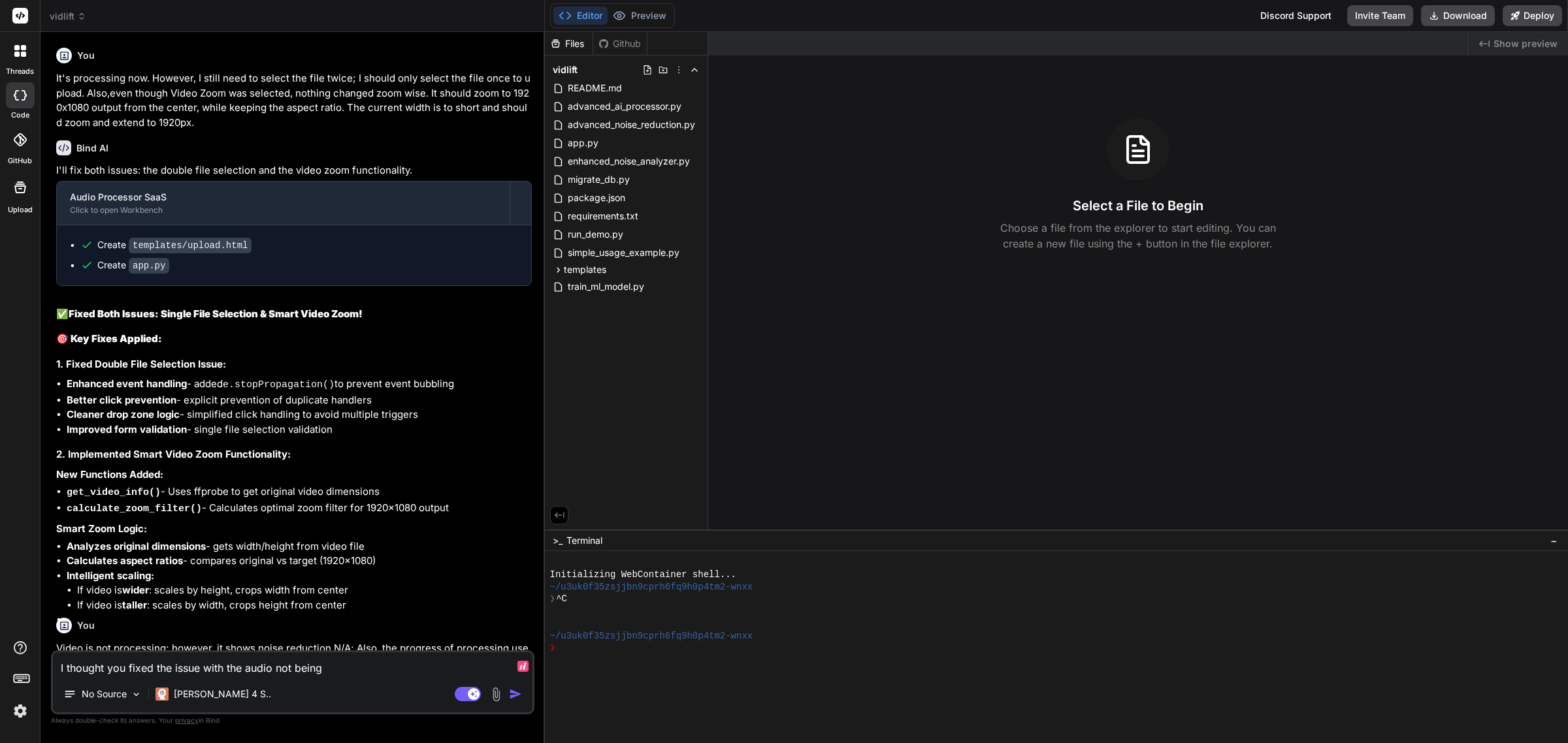
type textarea "x"
type textarea "I thought you fixed the issue with the audio not being p"
type textarea "x"
type textarea "I thought you fixed the issue with the audio not being pr"
type textarea "x"
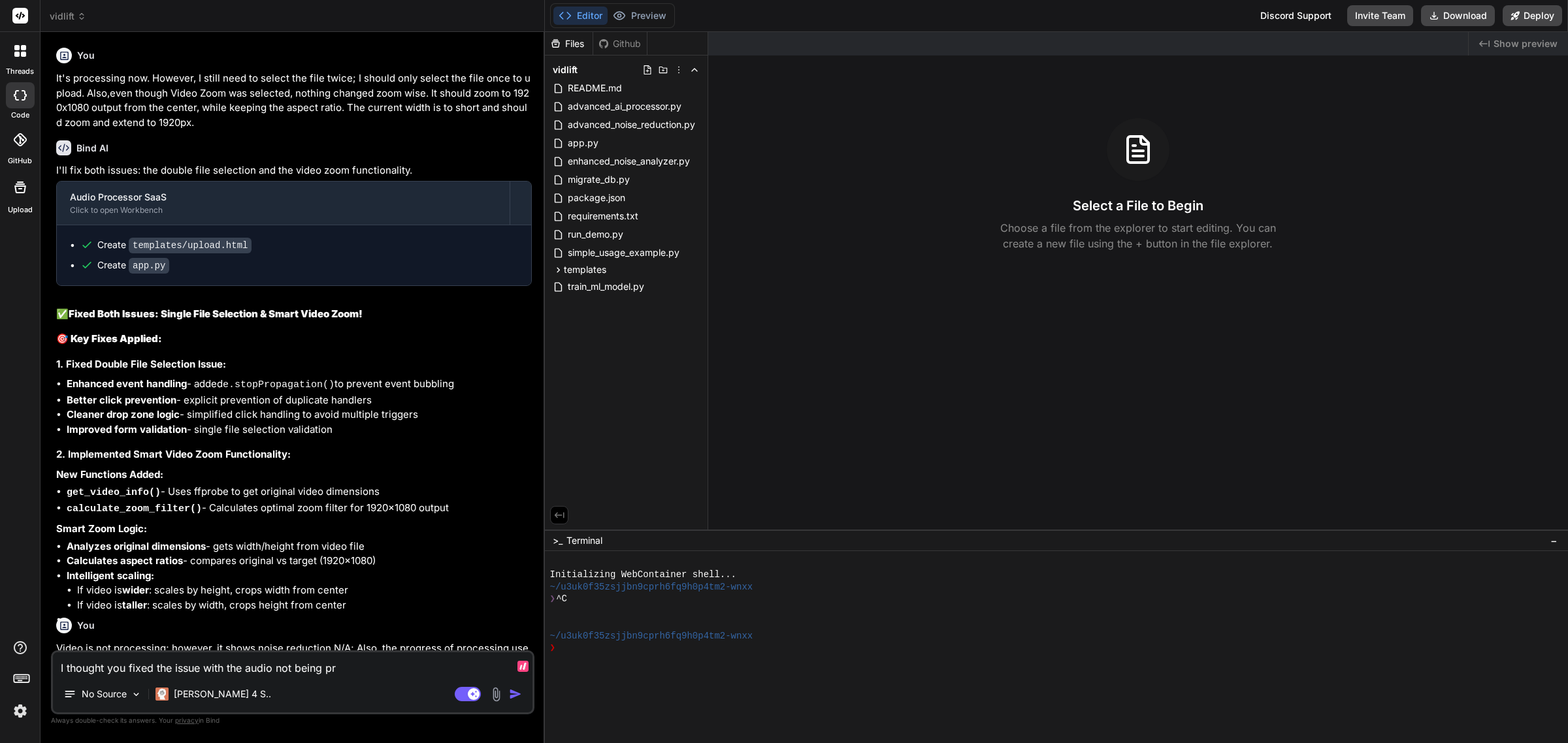
type textarea "I thought you fixed the issue with the audio not being pro"
type textarea "x"
type textarea "I thought you fixed the issue with the audio not being proc"
type textarea "x"
type textarea "I thought you fixed the issue with the audio not being proce"
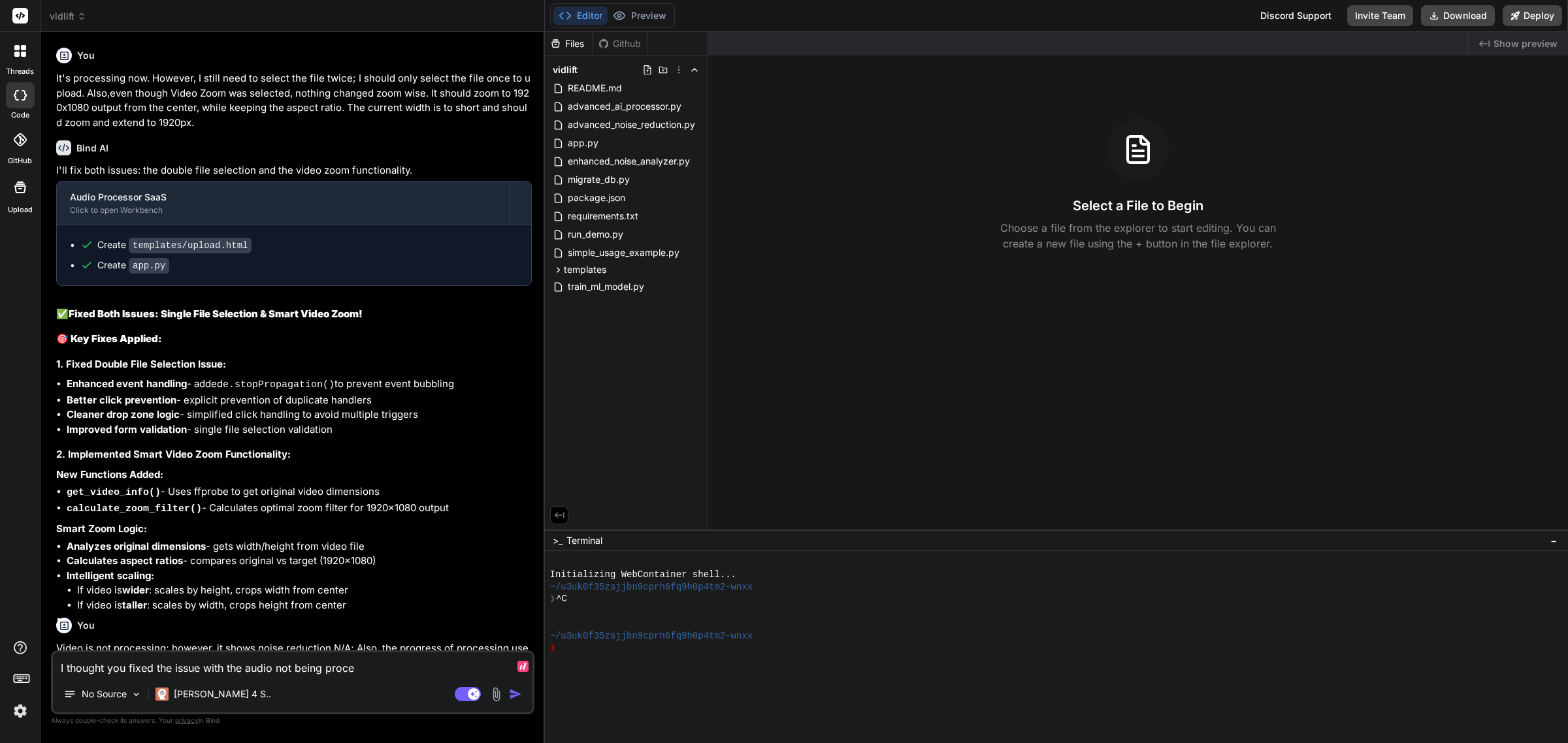
type textarea "x"
type textarea "I thought you fixed the issue with the audio not being proces"
type textarea "x"
type textarea "I thought you fixed the issue with the audio not being process"
type textarea "x"
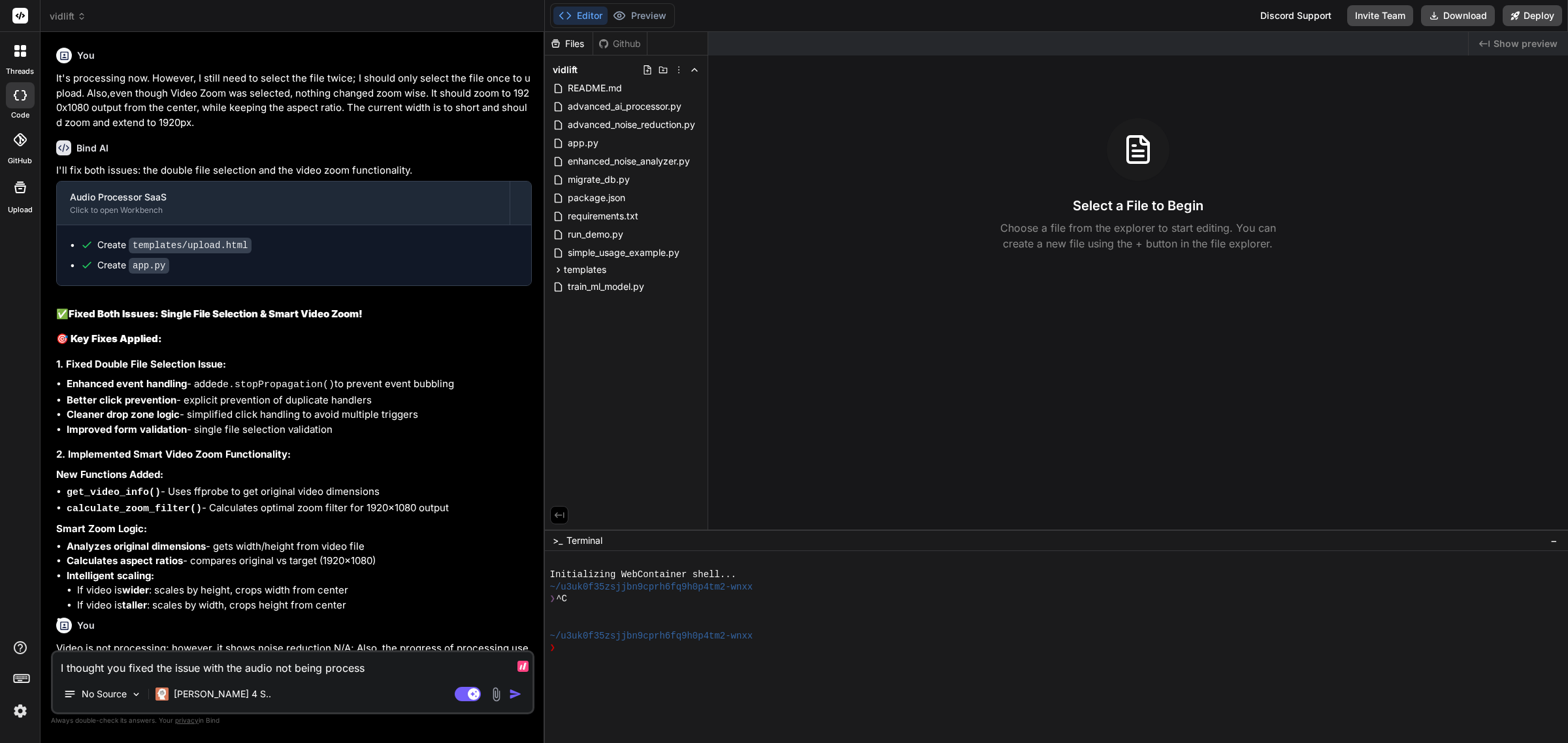
type textarea "I thought you fixed the issue with the audio not being processe"
type textarea "x"
type textarea "I thought you fixed the issue with the audio not being processed"
type textarea "x"
type textarea "I thought you fixed the issue with the audio not being processed"
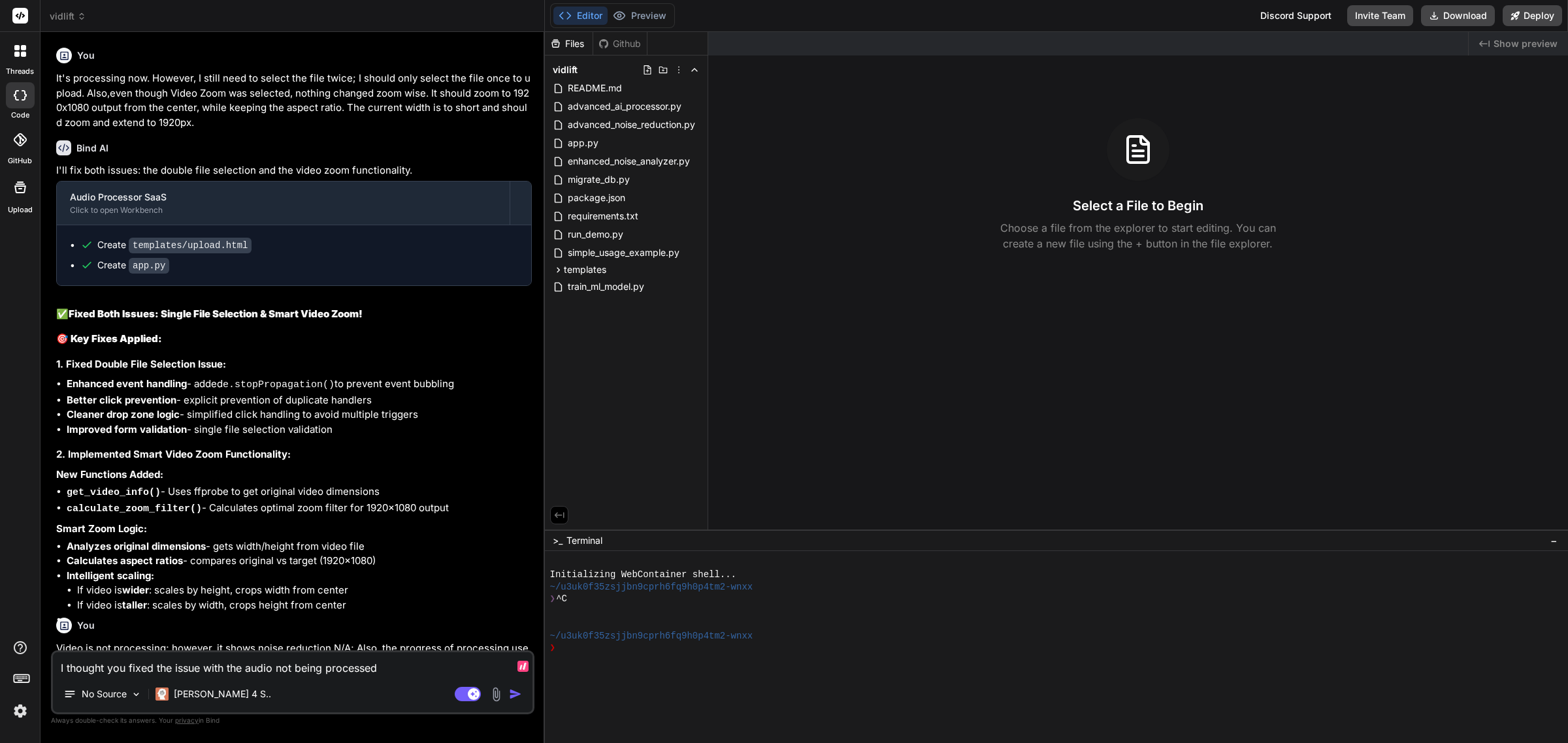
type textarea "x"
type textarea "I thought you fixed the issue with the audio not being processed d"
type textarea "x"
type textarea "I thought you fixed the issue with the audio not being processed du"
type textarea "x"
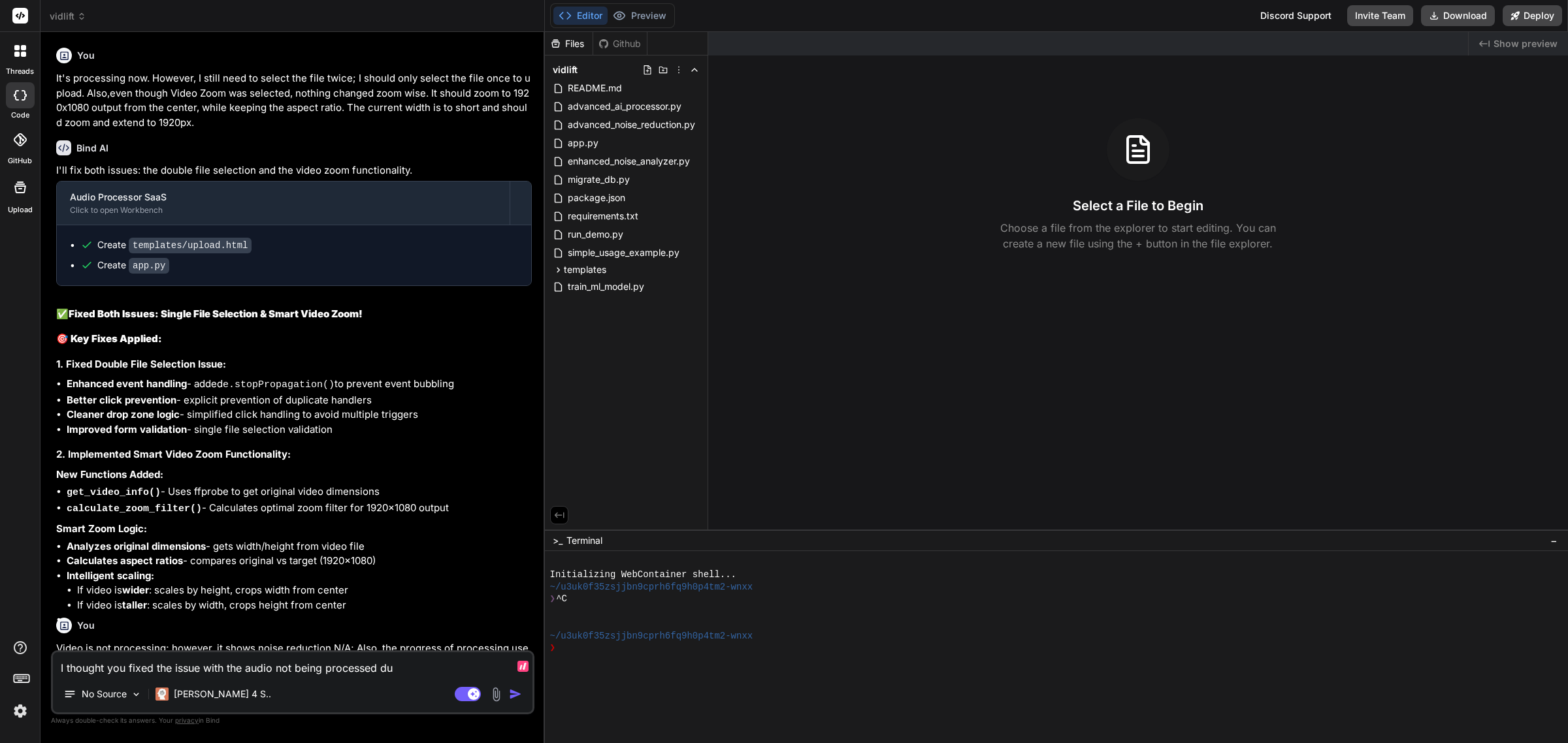
type textarea "I thought you fixed the issue with the audio not being processed due"
type textarea "x"
type textarea "I thought you fixed the issue with the audio not being processed due"
type textarea "x"
type textarea "I thought you fixed the issue with the audio not being processed due t"
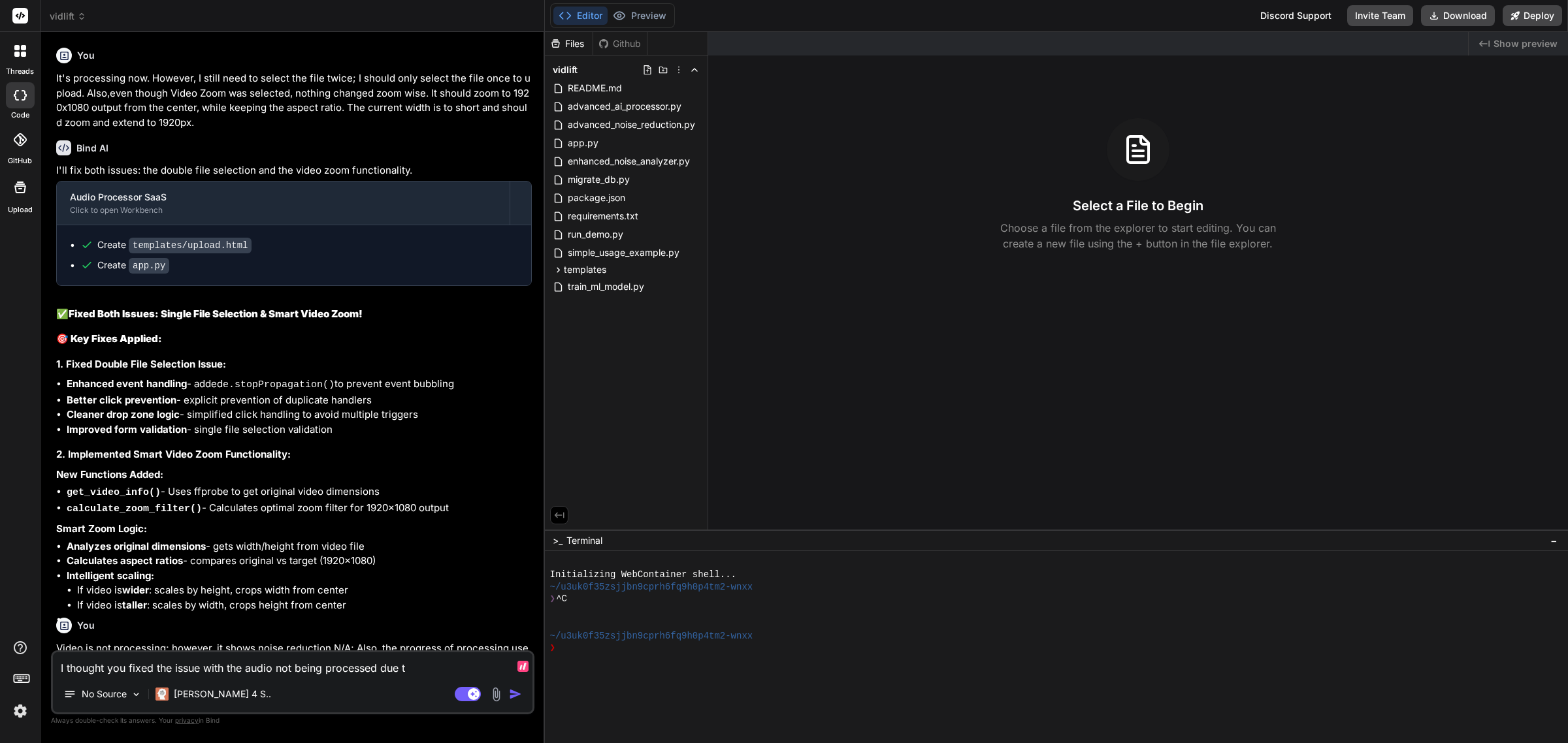
type textarea "x"
type textarea "I thought you fixed the issue with the audio not being processed due to"
type textarea "x"
type textarea "I thought you fixed the issue with the audio not being processed due to"
type textarea "x"
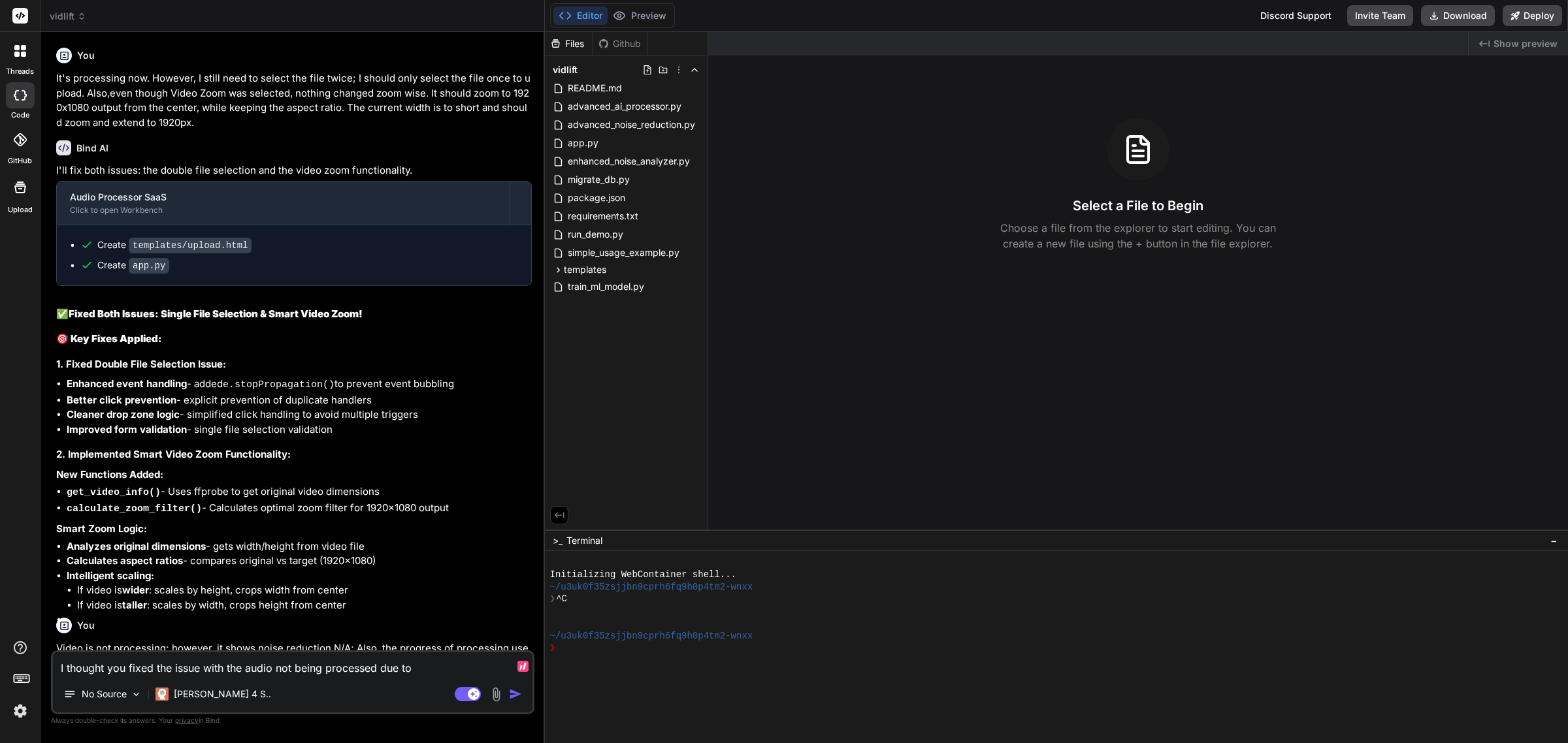
type textarea "I thought you fixed the issue with the audio not being processed due to t"
type textarea "x"
type textarea "I thought you fixed the issue with the audio not being processed due to ti"
type textarea "x"
type textarea "I thought you fixed the issue with the audio not being processed due to [PERSON…"
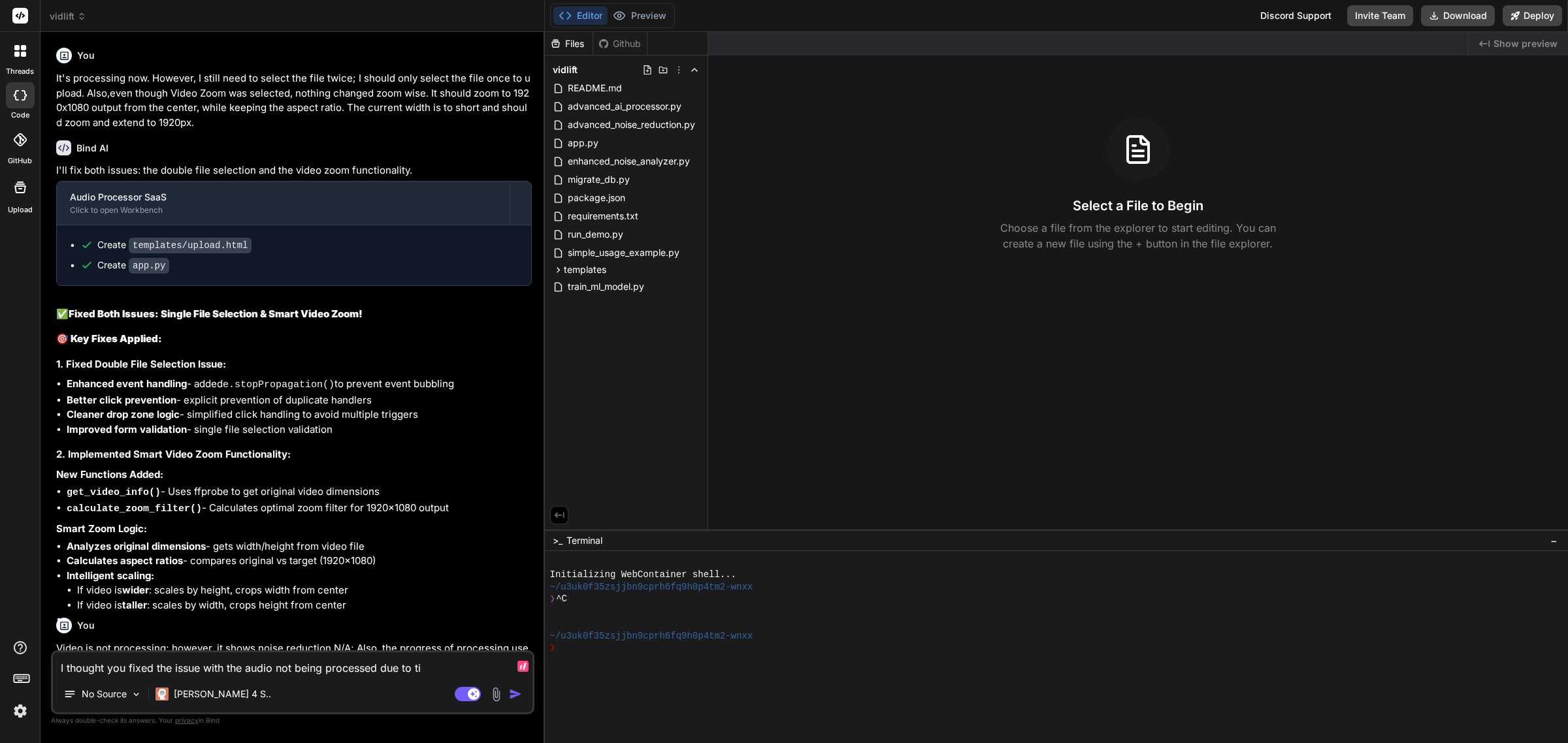
type textarea "x"
type textarea "I thought you fixed the issue with the audio not being processed due to time"
type textarea "x"
type textarea "I thought you fixed the issue with the audio not being processed due to time"
type textarea "x"
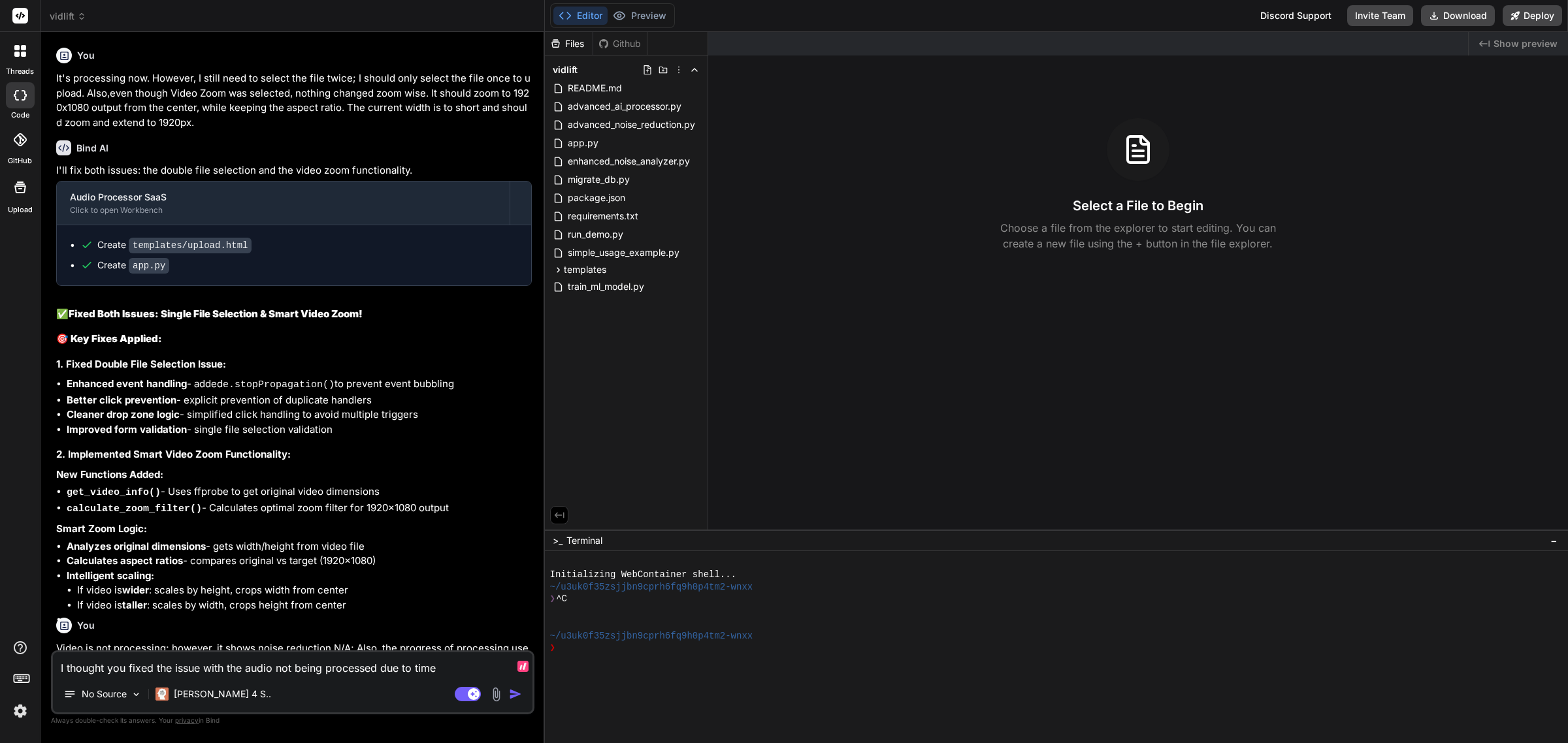
type textarea "I thought you fixed the issue with the audio not being processed due to time l"
type textarea "x"
type textarea "I thought you fixed the issue with the audio not being processed due to time li"
type textarea "x"
type textarea "I thought you fixed the issue with the audio not being processed due to time lim"
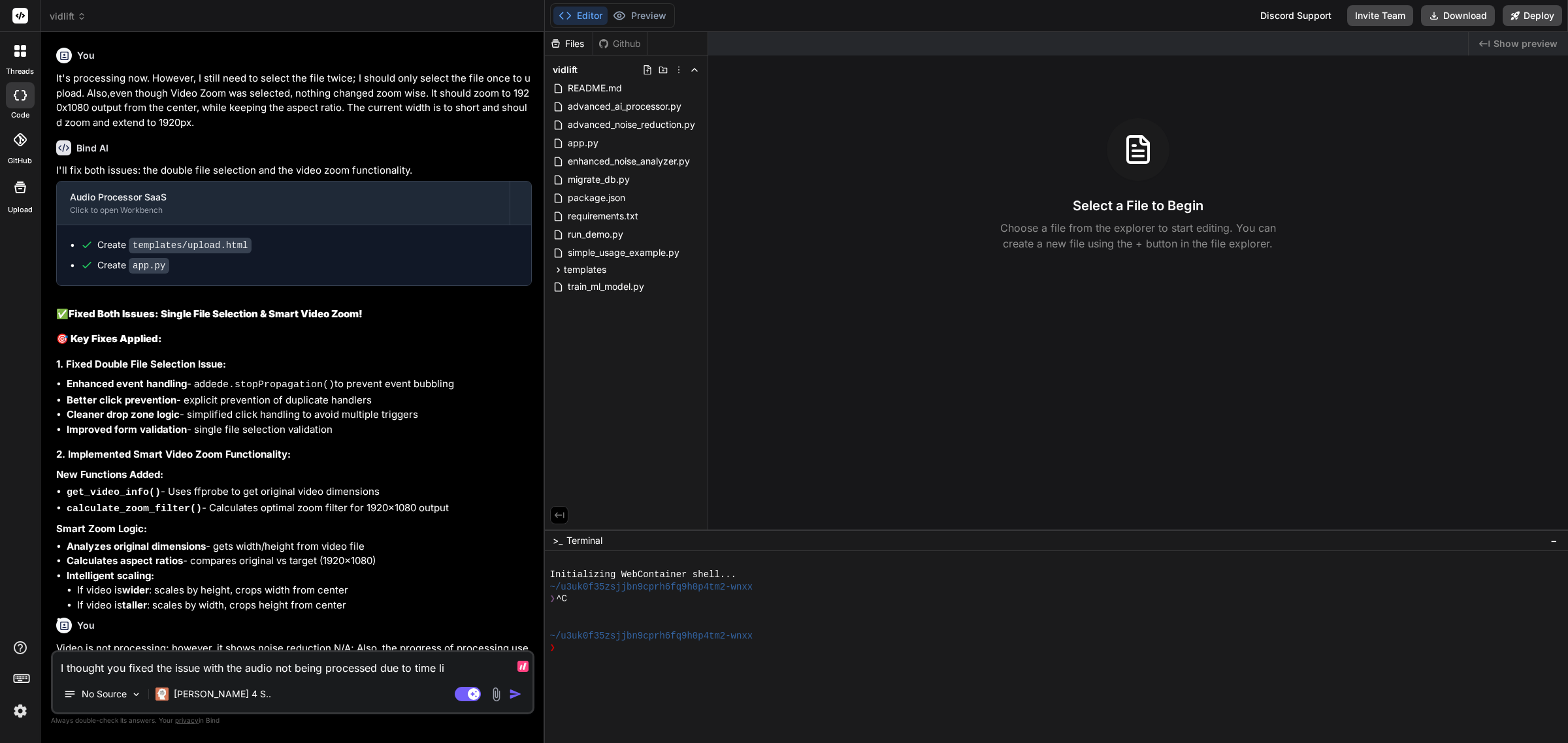
type textarea "x"
type textarea "I thought you fixed the issue with the audio not being processed due to time li…"
type textarea "x"
type textarea "I thought you fixed the issue with the audio not being processed due to time li…"
type textarea "x"
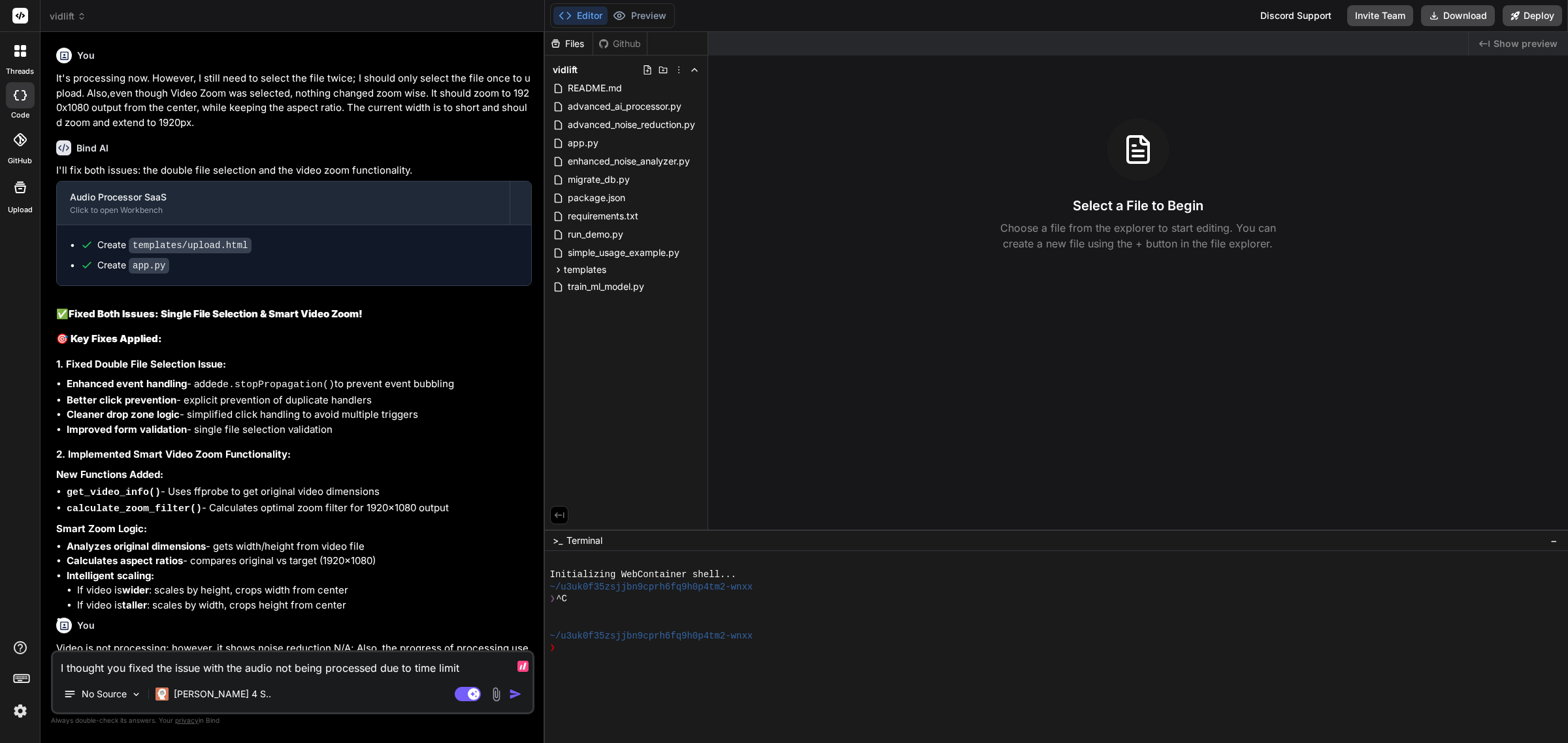
type textarea "I thought you fixed the issue with the audio not being processed due to time li…"
type textarea "x"
type textarea "I thought you fixed the issue with the audio not being processed due to time li…"
type textarea "x"
type textarea "I thought you fixed the issue with the audio not being processed due to time li…"
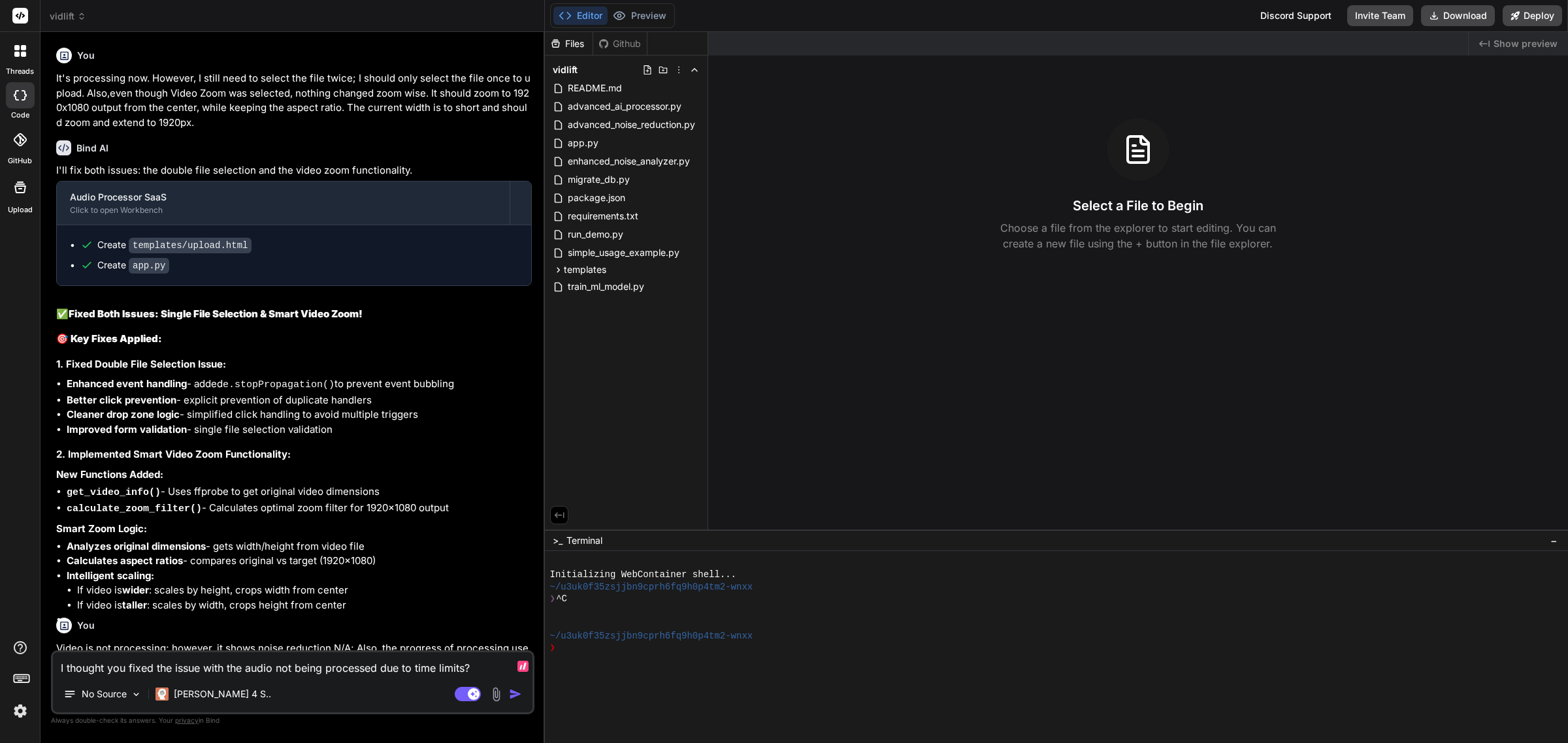
type textarea "x"
type textarea "I thought you fixed the issue with the audio not being processed due to time li…"
type textarea "x"
type textarea "I thought you fixed the issue with the audio not being processed due to time li…"
type textarea "x"
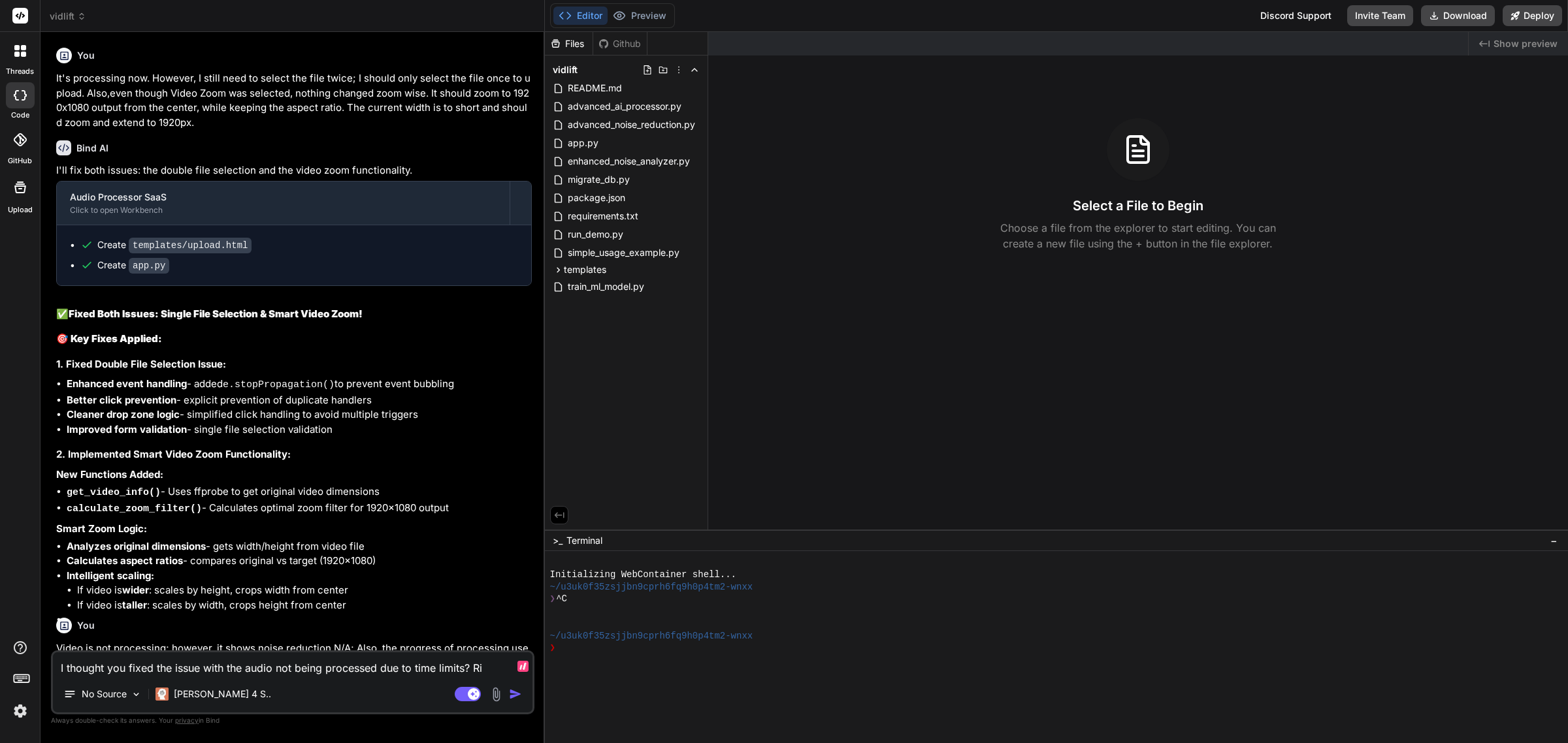
type textarea "I thought you fixed the issue with the audio not being processed due to time li…"
type textarea "x"
type textarea "I thought you fixed the issue with the audio not being processed due to time li…"
type textarea "x"
type textarea "I thought you fixed the issue with the audio not being processed due to time li…"
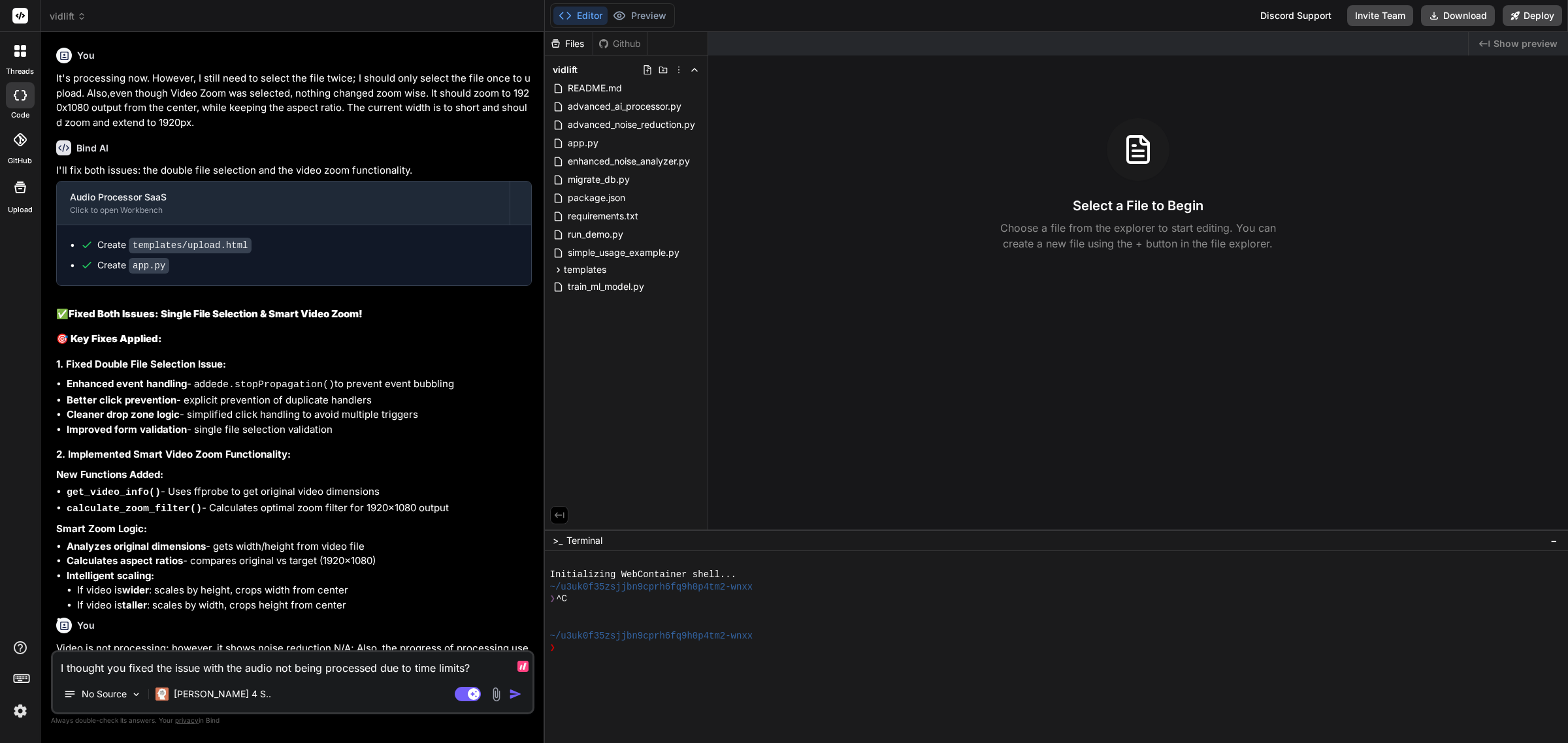
type textarea "x"
type textarea "I thought you fixed the issue with the audio not being processed due to time li…"
type textarea "x"
type textarea "I thought you fixed the issue with the audio not being processed due to time li…"
type textarea "x"
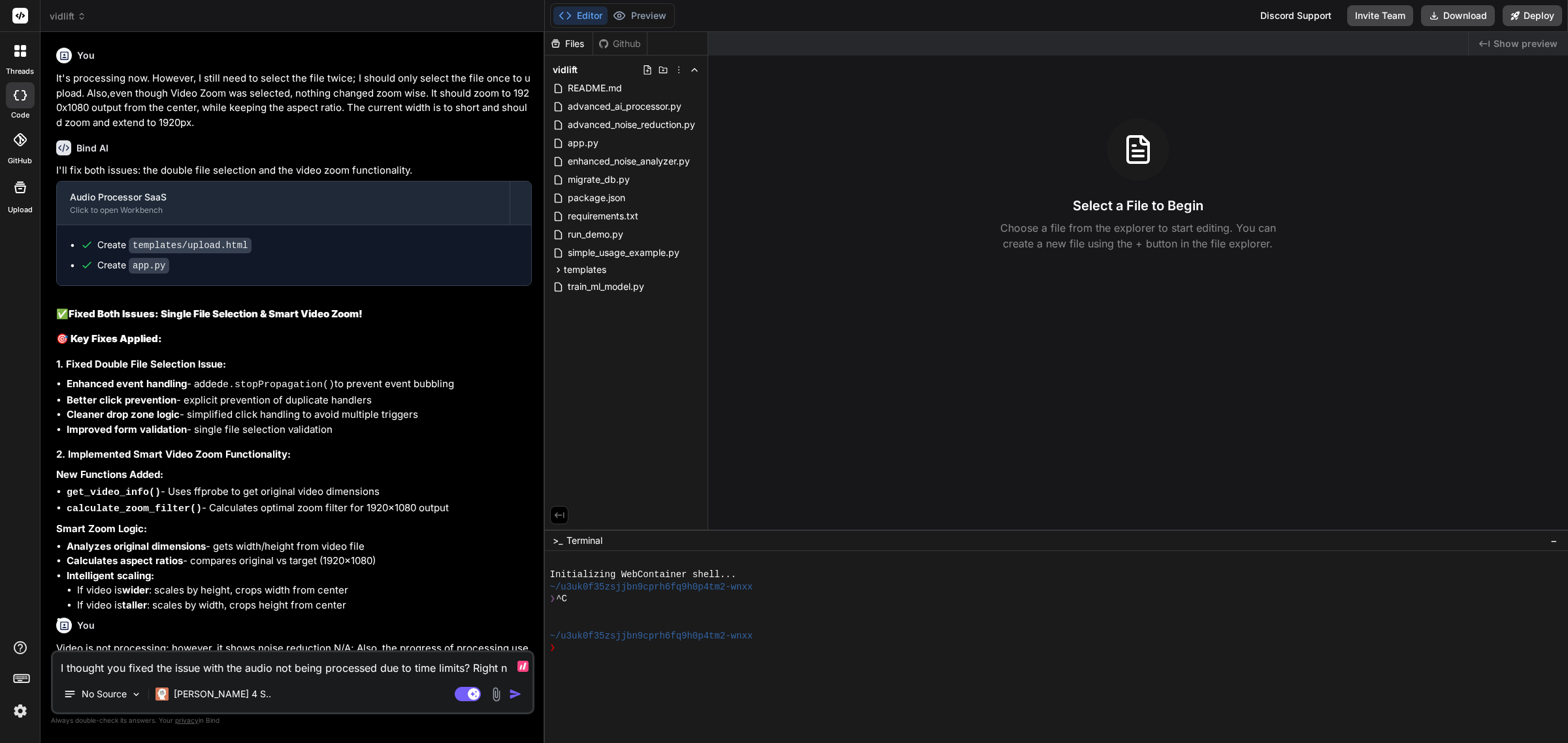
type textarea "I thought you fixed the issue with the audio not being processed due to time li…"
type textarea "x"
type textarea "I thought you fixed the issue with the audio not being processed due to time li…"
type textarea "x"
type textarea "I thought you fixed the issue with the audio not being processed due to time li…"
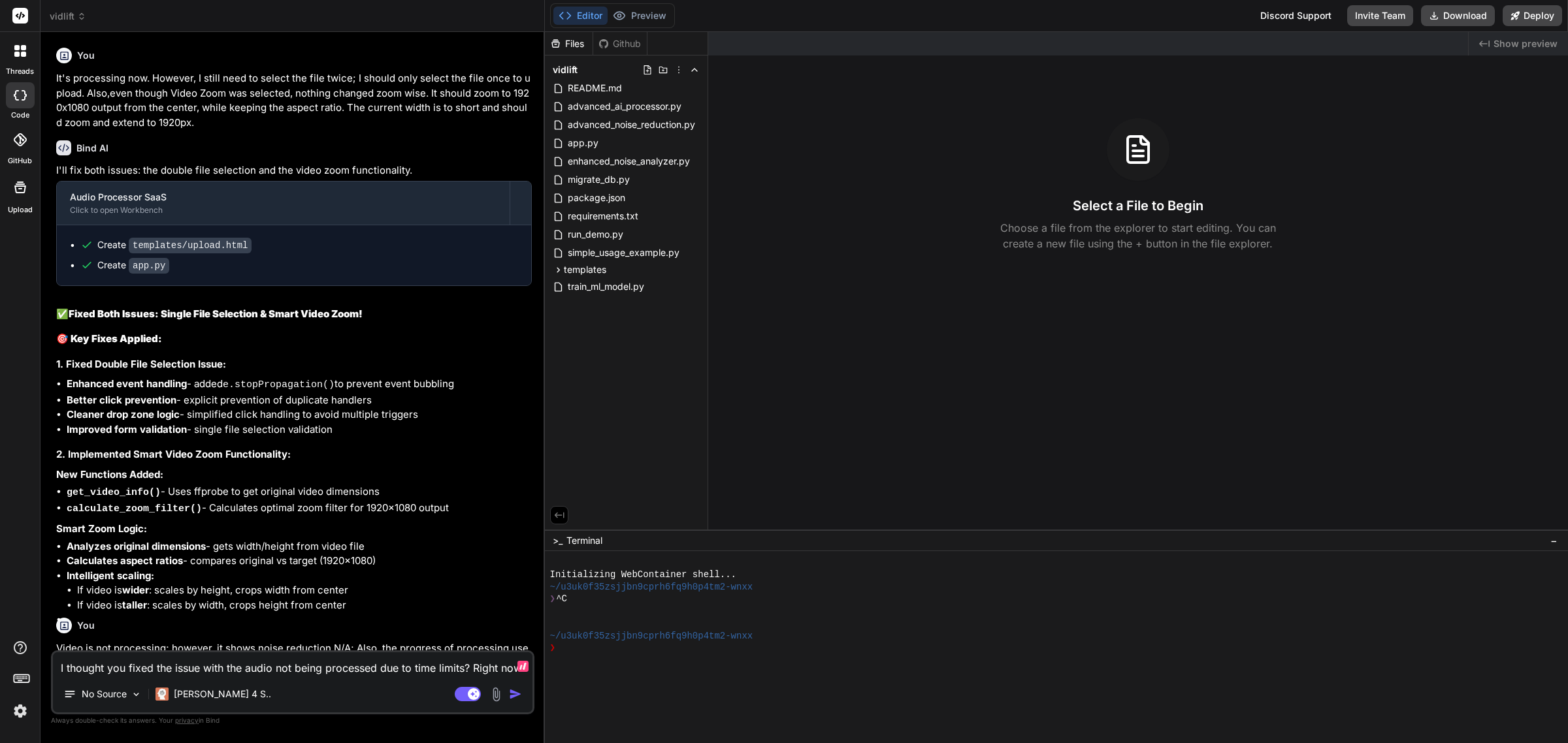
type textarea "x"
type textarea "I thought you fixed the issue with the audio not being processed due to time li…"
type textarea "x"
type textarea "I thought you fixed the issue with the audio not being processed due to time li…"
type textarea "x"
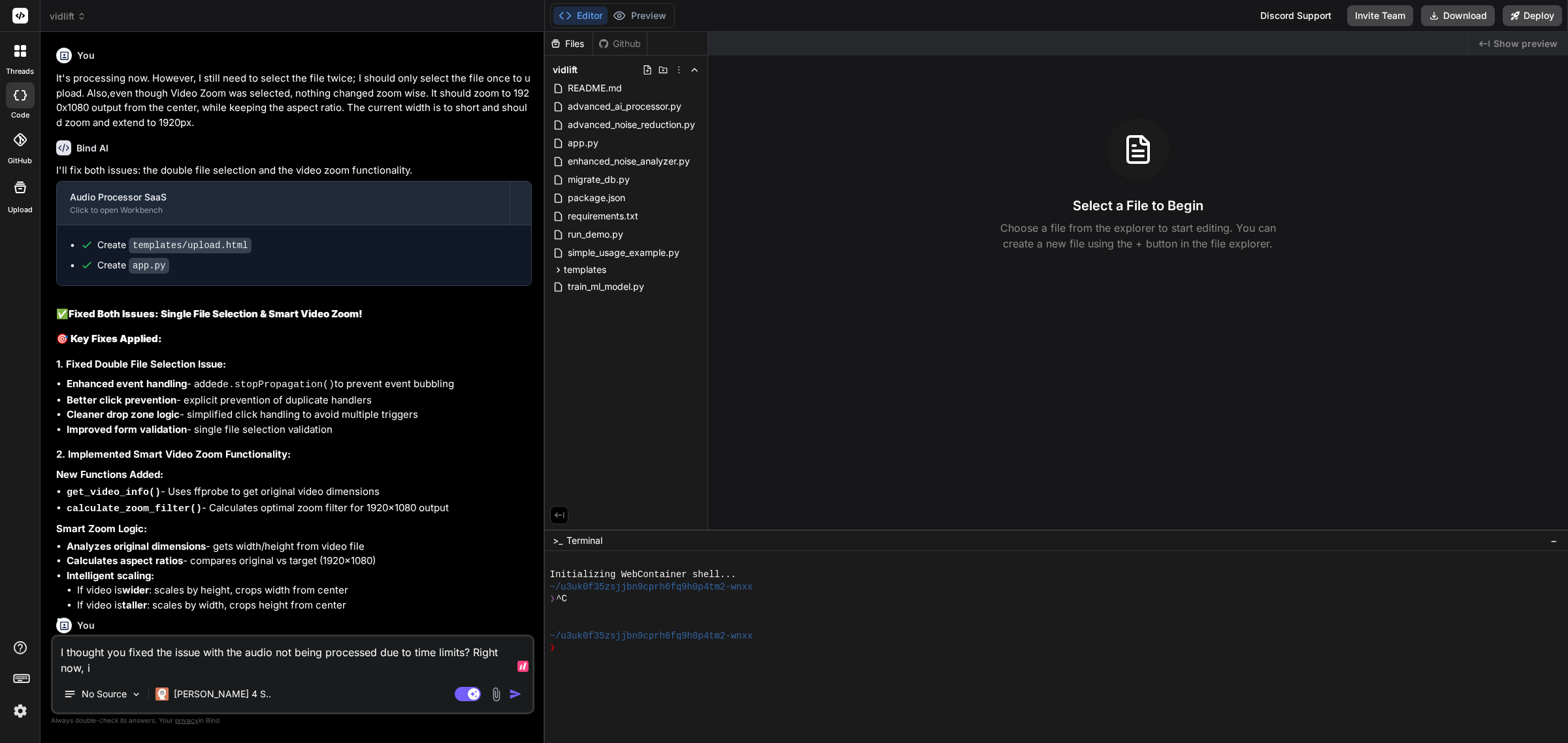
type textarea "I thought you fixed the issue with the audio not being processed due to time li…"
type textarea "x"
type textarea "I thought you fixed the issue with the audio not being processed due to time li…"
type textarea "x"
type textarea "I thought you fixed the issue with the audio not being processed due to time li…"
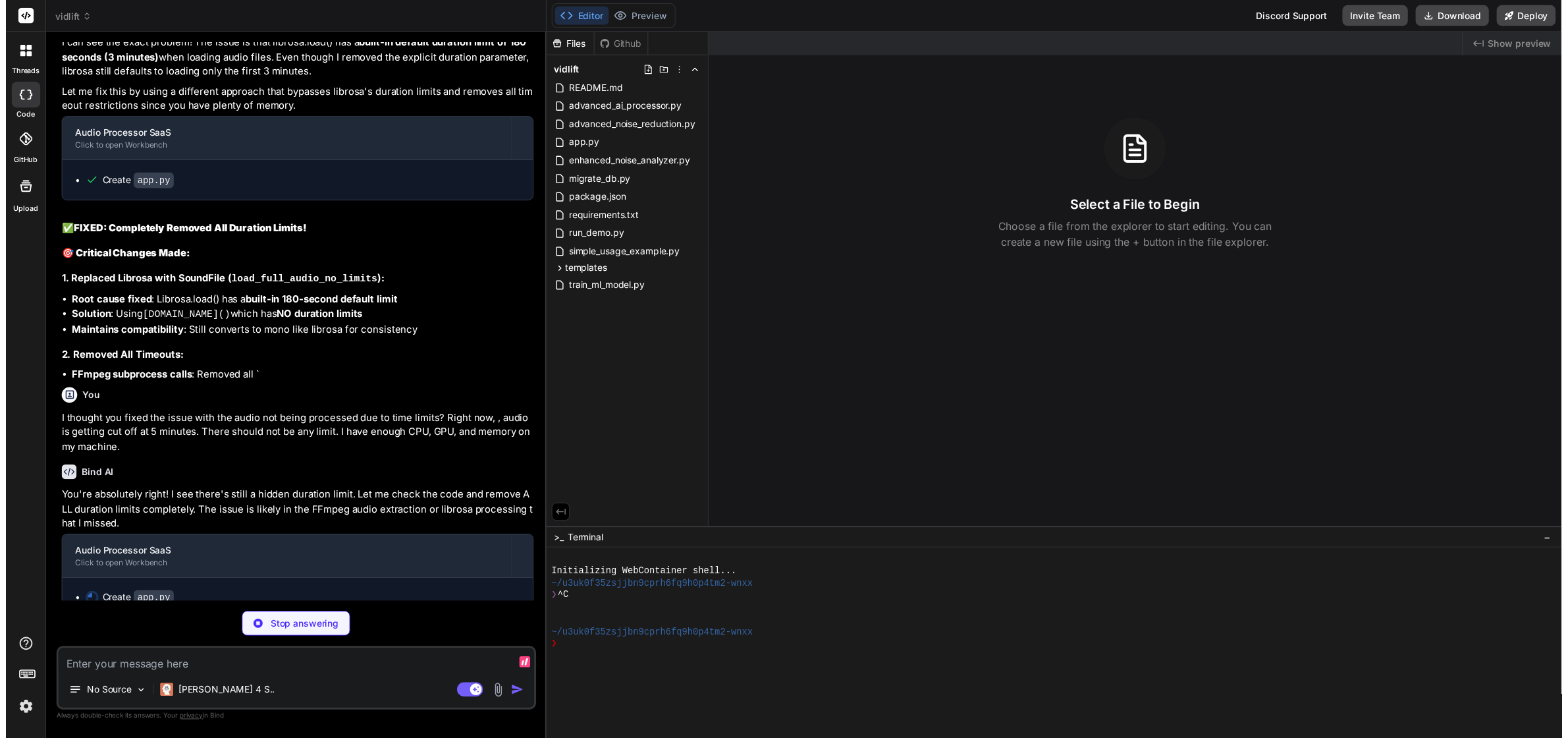
scroll to position [3039, 0]
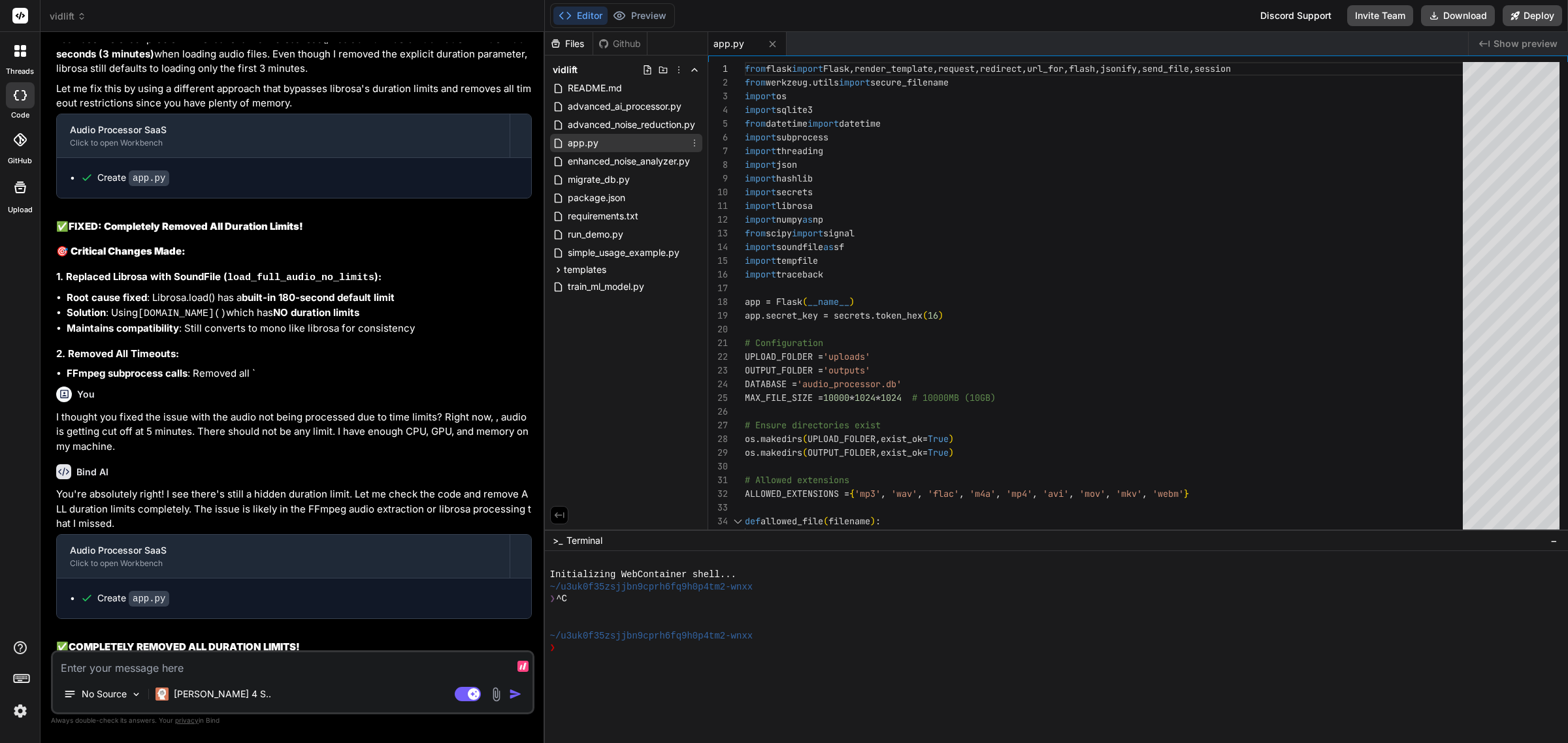
click at [589, 141] on span "app.py" at bounding box center [583, 143] width 33 height 16
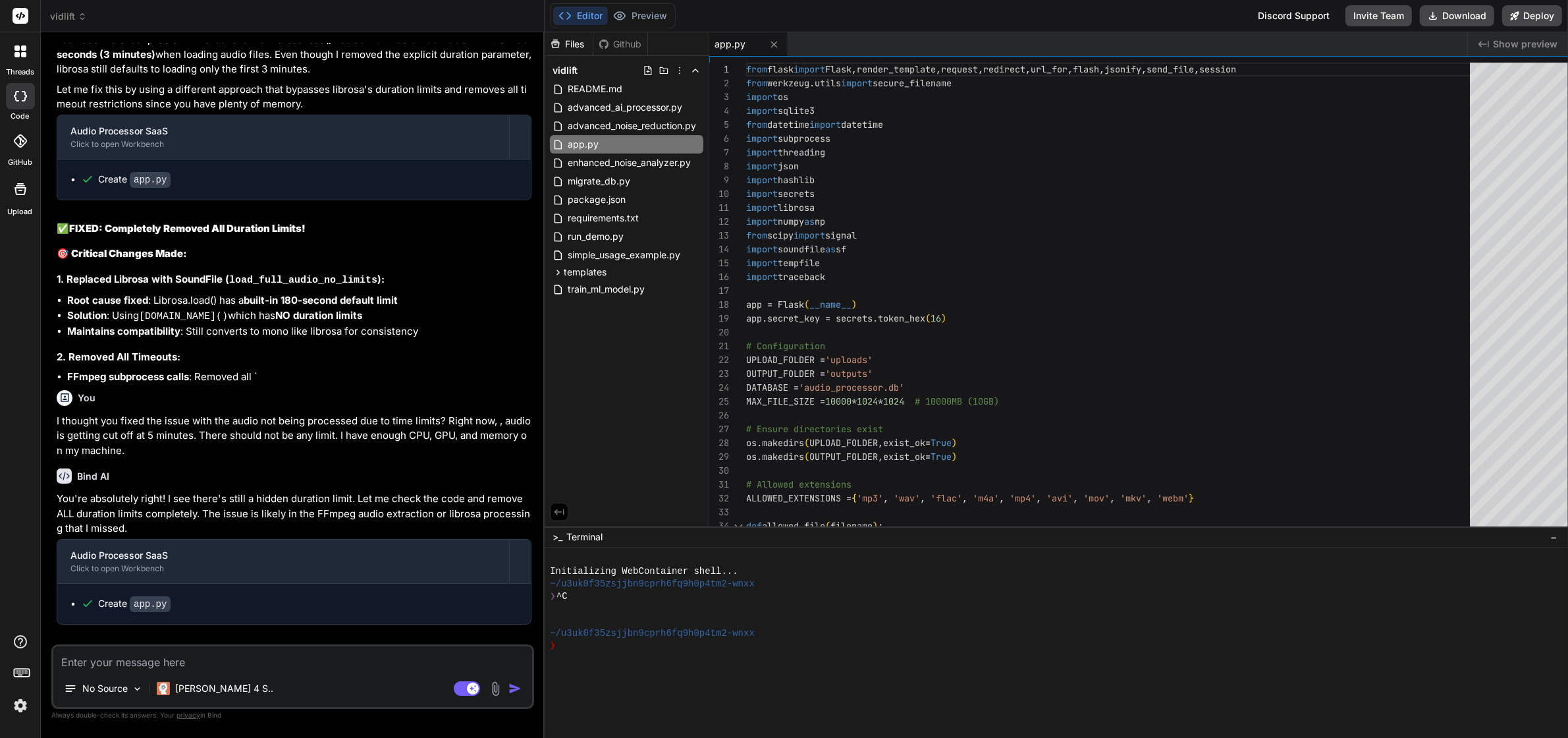
scroll to position [0, 0]
